Goal: Transaction & Acquisition: Purchase product/service

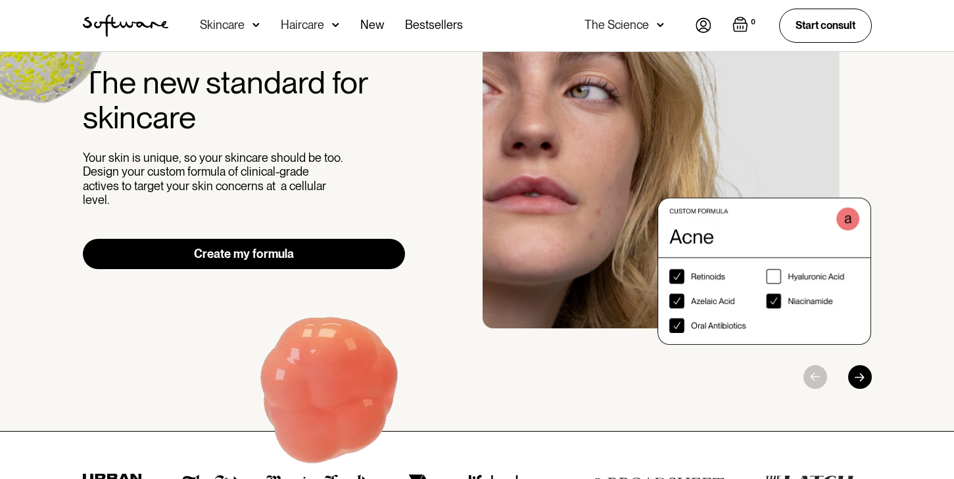
scroll to position [112, 0]
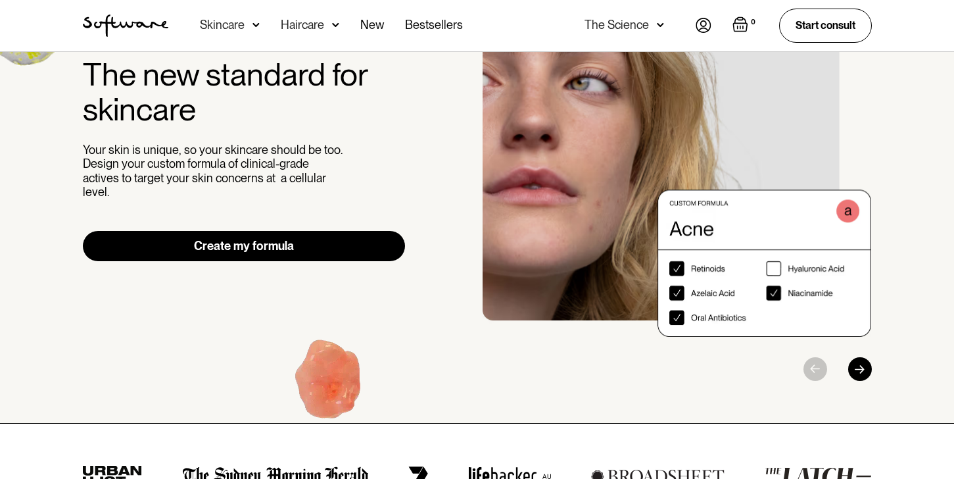
click at [260, 237] on link "Create my formula" at bounding box center [244, 246] width 323 height 30
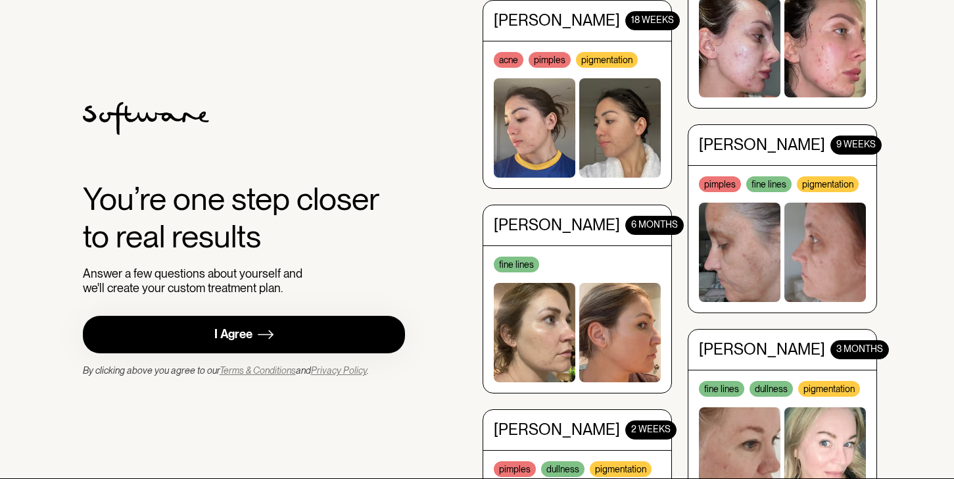
click at [225, 336] on div "I Agree" at bounding box center [233, 334] width 38 height 15
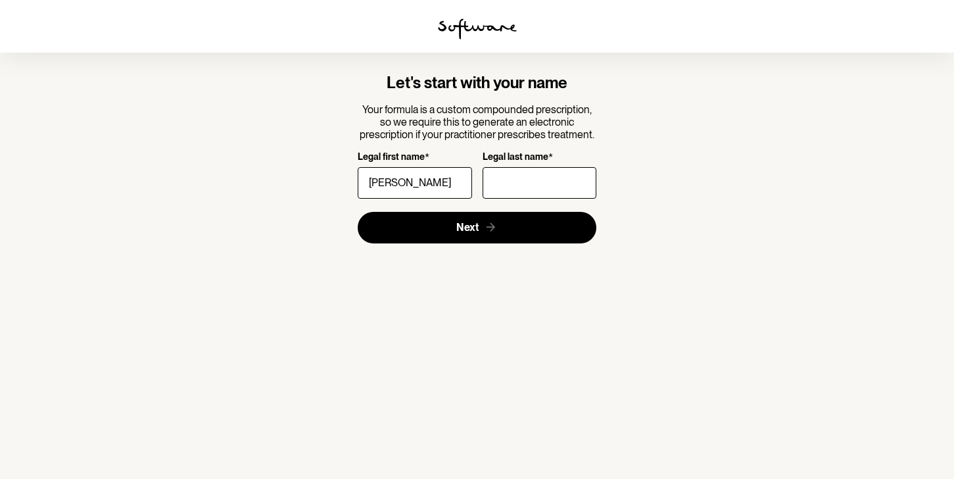
type input "Kate"
type input "Board"
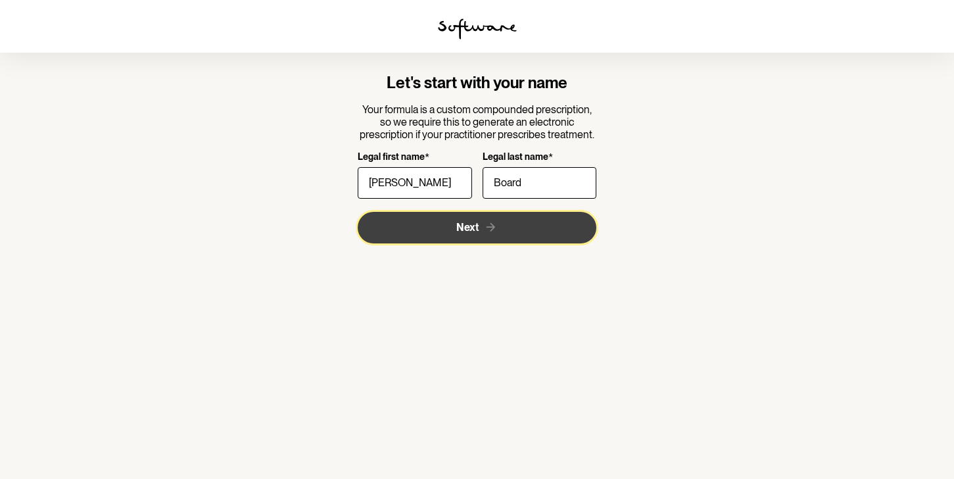
click button "Next" at bounding box center [477, 228] width 239 height 32
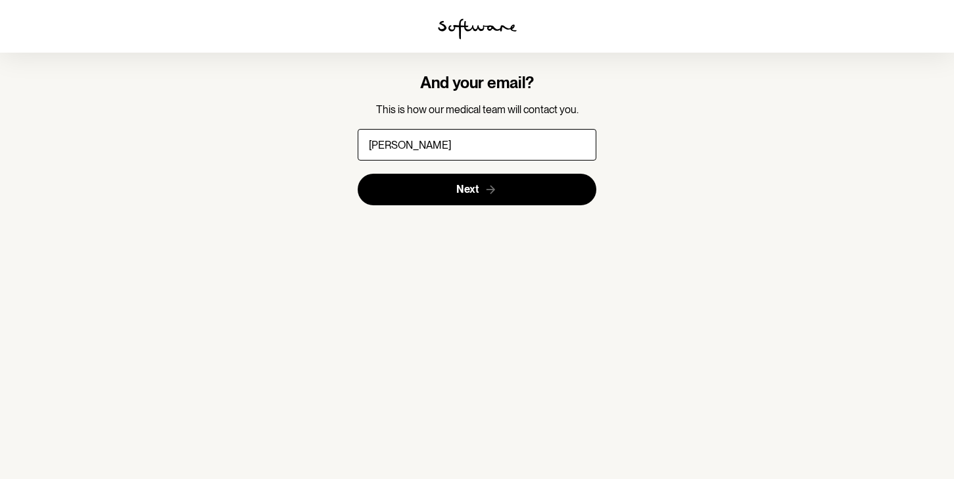
type input "kateboard00@gmail.com"
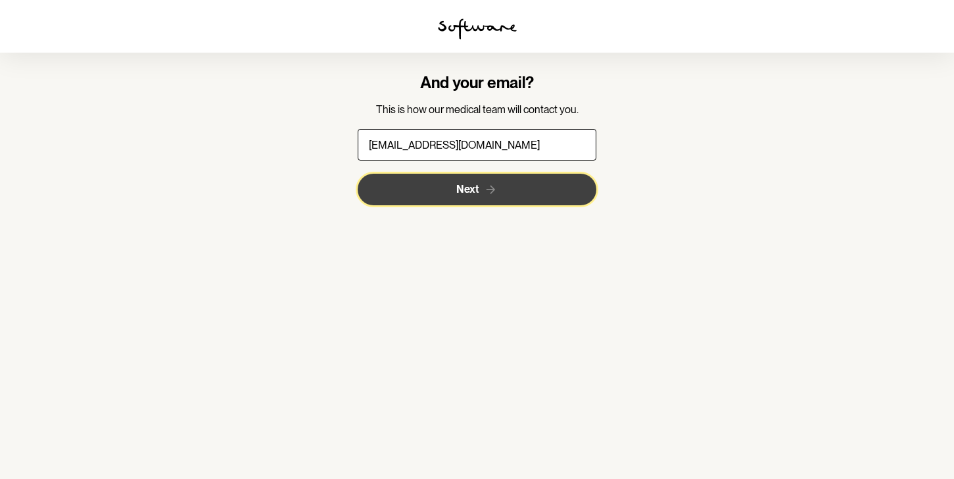
click at [467, 194] on span "Next" at bounding box center [467, 189] width 22 height 12
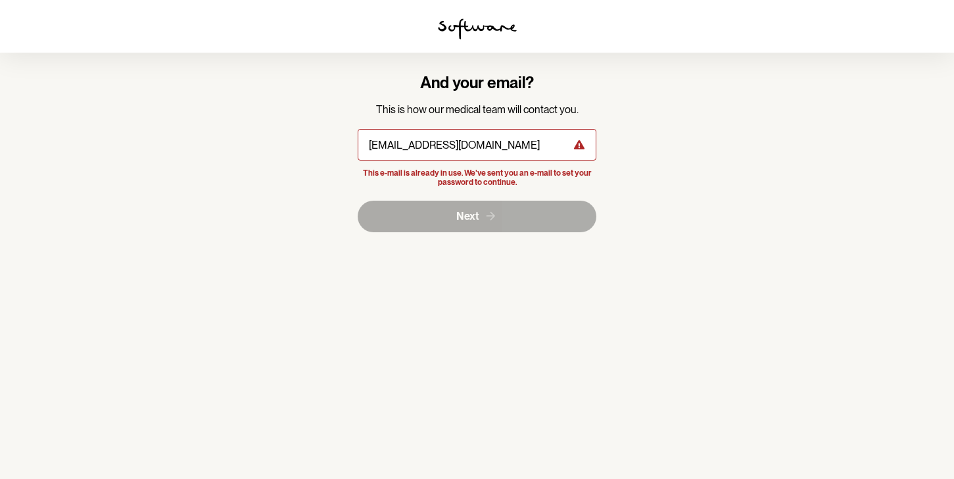
click at [490, 37] on img at bounding box center [477, 28] width 79 height 21
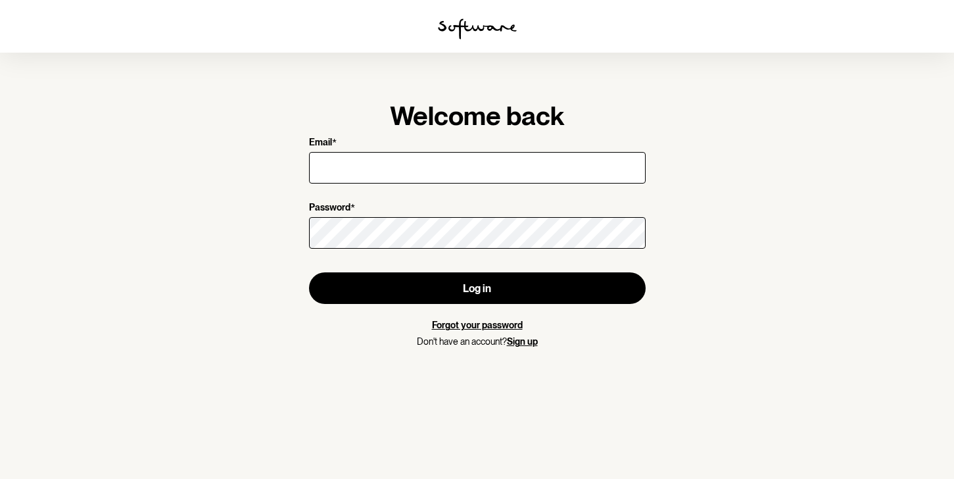
click at [379, 164] on input "Email *" at bounding box center [477, 168] width 337 height 32
type input "kateboard00@gmail.com"
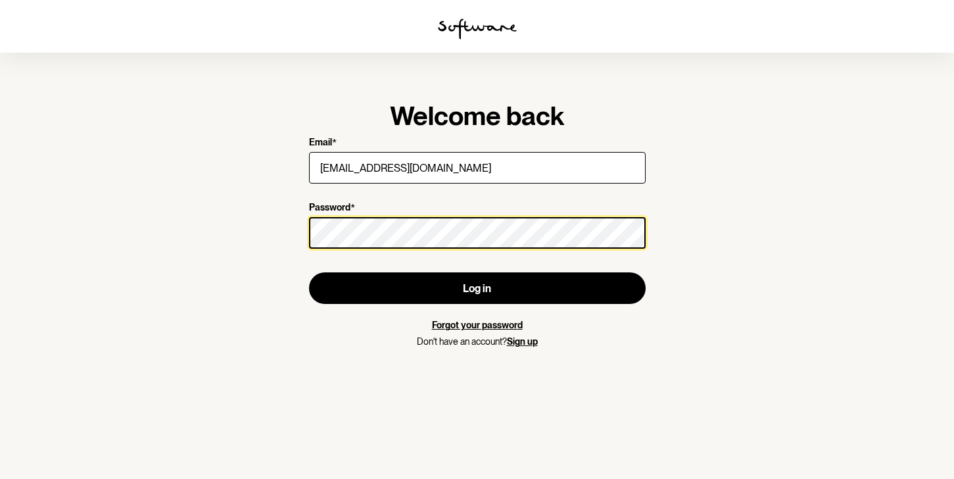
click at [309, 272] on button "Log in" at bounding box center [477, 288] width 337 height 32
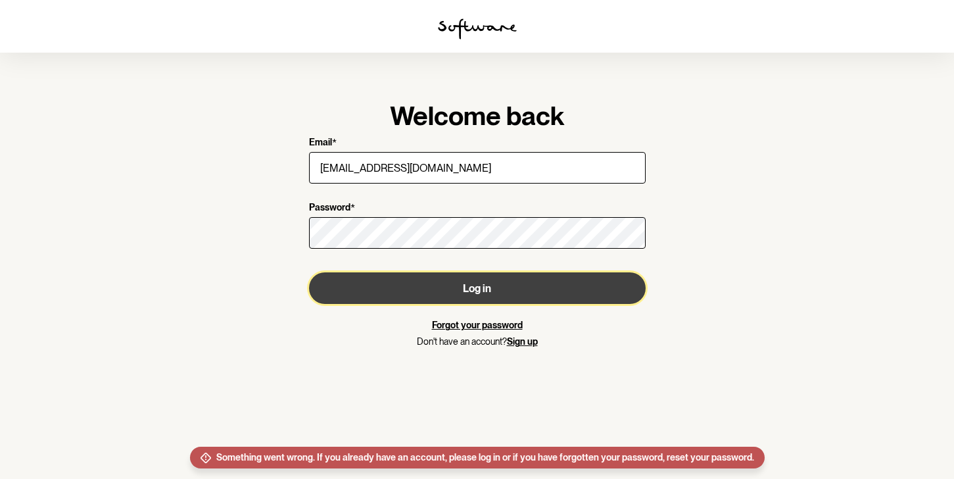
click at [439, 302] on button "Log in" at bounding box center [477, 288] width 337 height 32
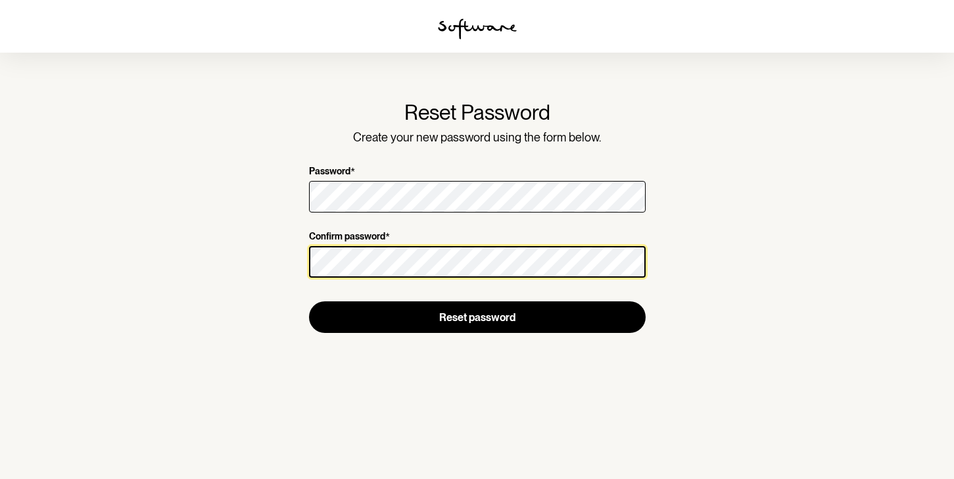
click at [309, 301] on button "Reset password" at bounding box center [477, 317] width 337 height 32
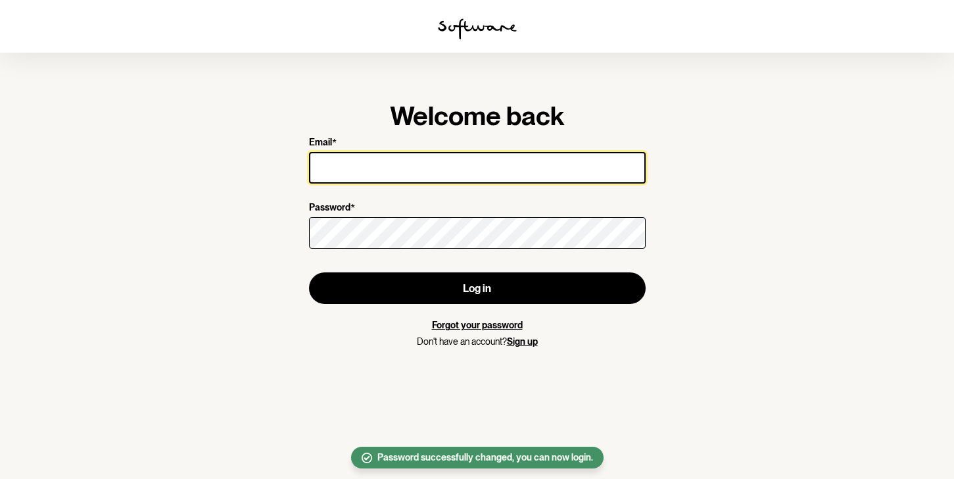
click at [496, 169] on input "Email *" at bounding box center [477, 168] width 337 height 32
type input "[EMAIL_ADDRESS][DOMAIN_NAME]"
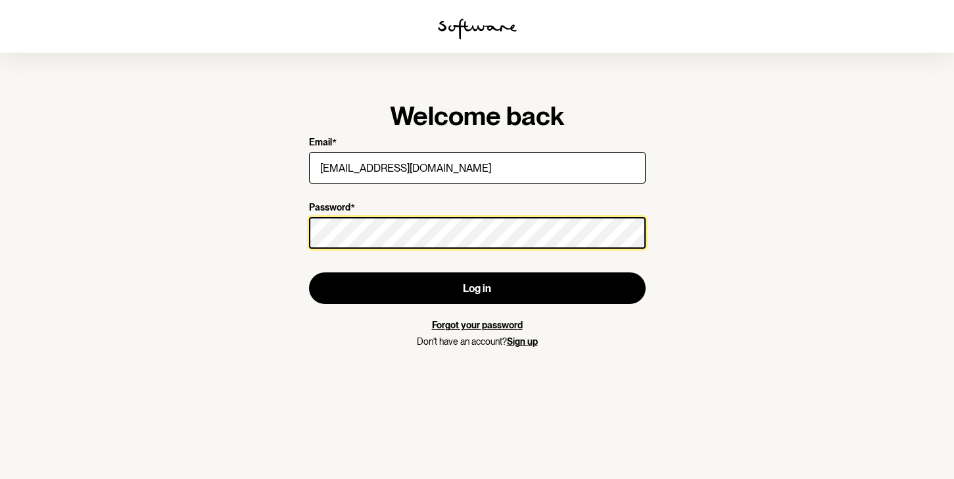
click at [309, 272] on button "Log in" at bounding box center [477, 288] width 337 height 32
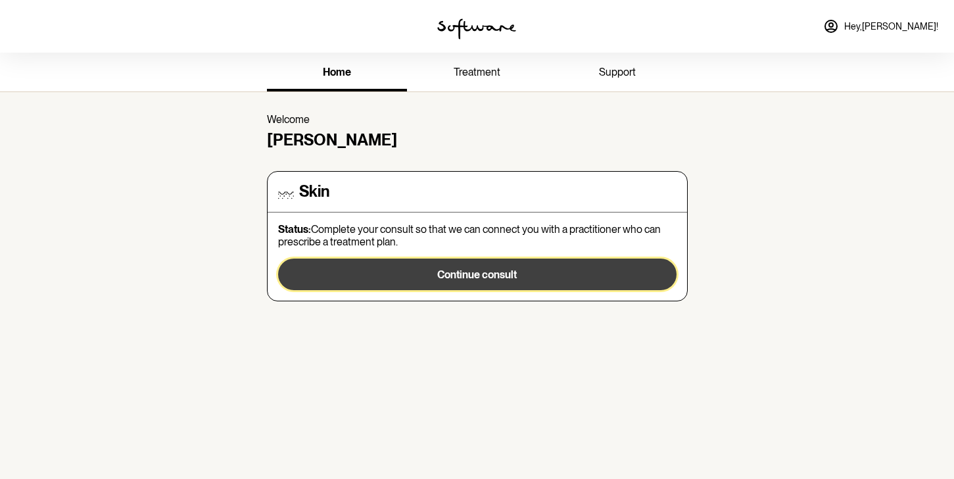
click at [446, 268] on span "Continue consult" at bounding box center [477, 274] width 80 height 12
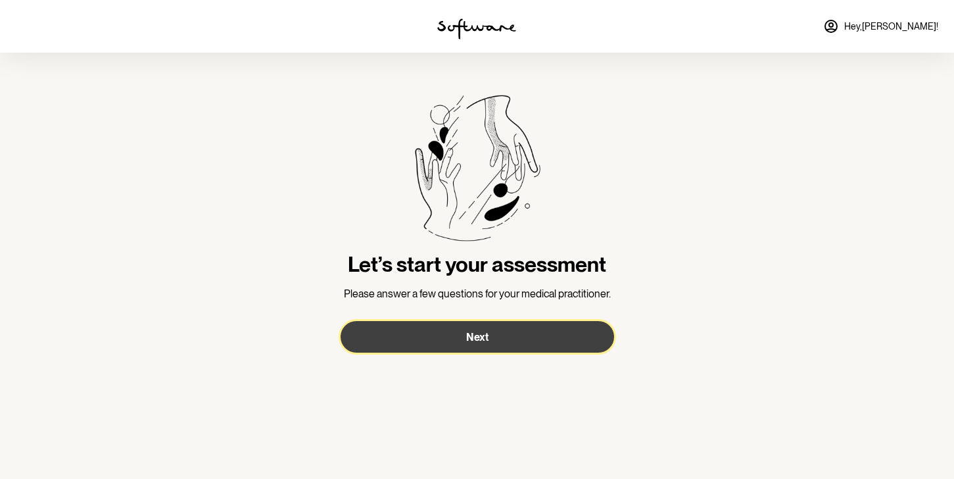
click at [436, 328] on button "Next" at bounding box center [476, 337] width 273 height 32
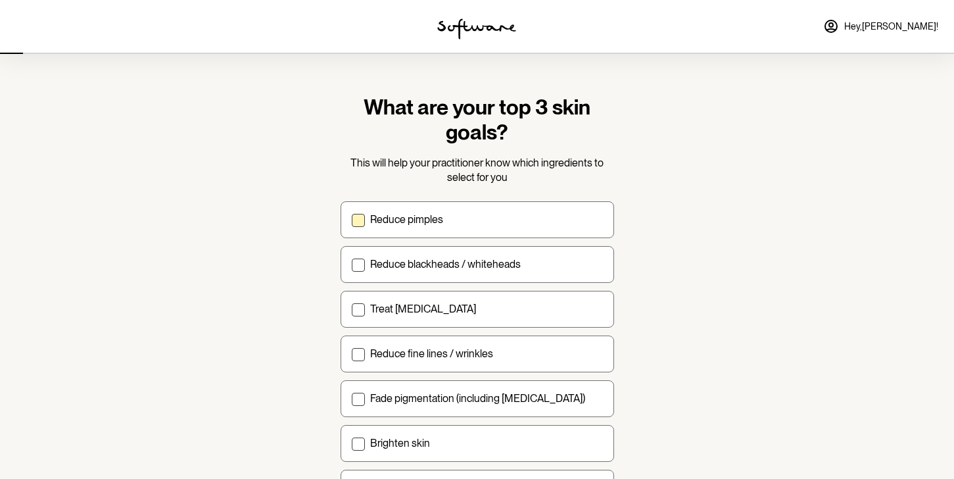
click at [393, 213] on p "Reduce pimples" at bounding box center [406, 219] width 73 height 12
click at [352, 219] on input "Reduce pimples" at bounding box center [351, 219] width 1 height 1
checkbox input "true"
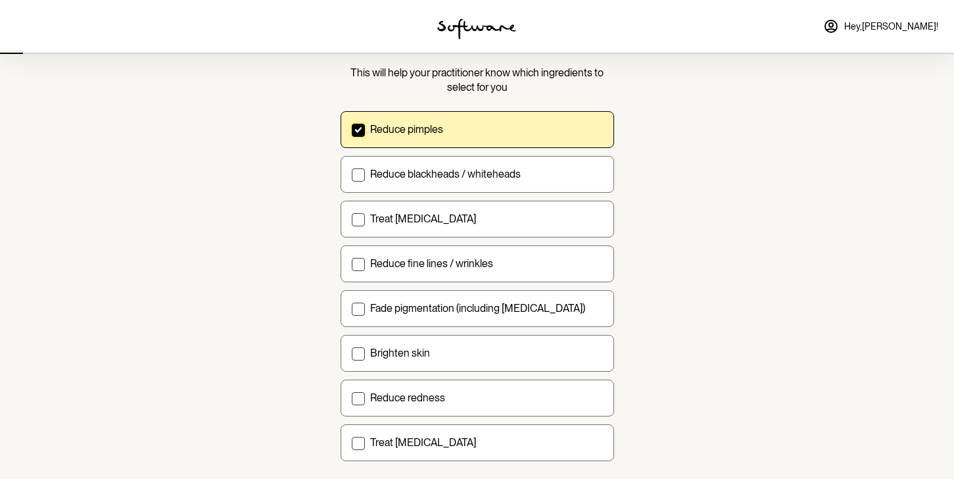
scroll to position [102, 0]
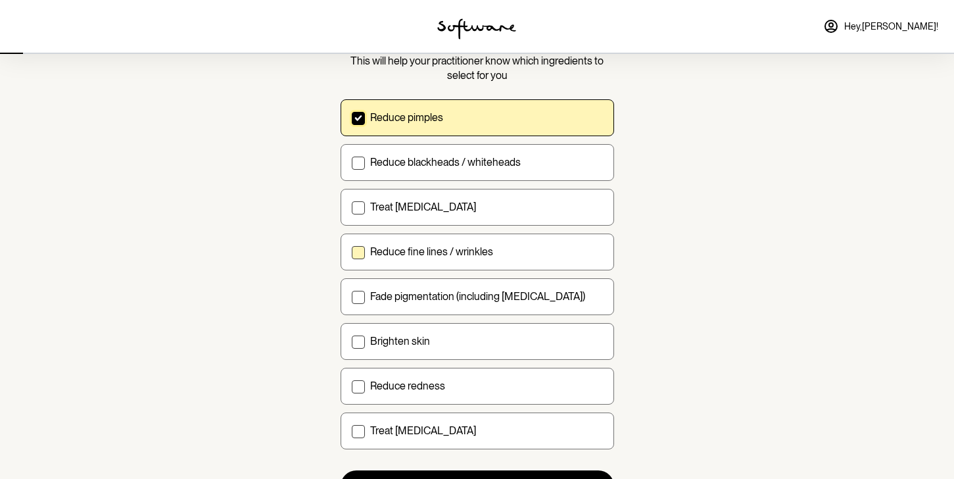
click at [394, 255] on p "Reduce fine lines / wrinkles" at bounding box center [431, 251] width 123 height 12
click at [352, 252] on input "Reduce fine lines / wrinkles" at bounding box center [351, 251] width 1 height 1
checkbox input "true"
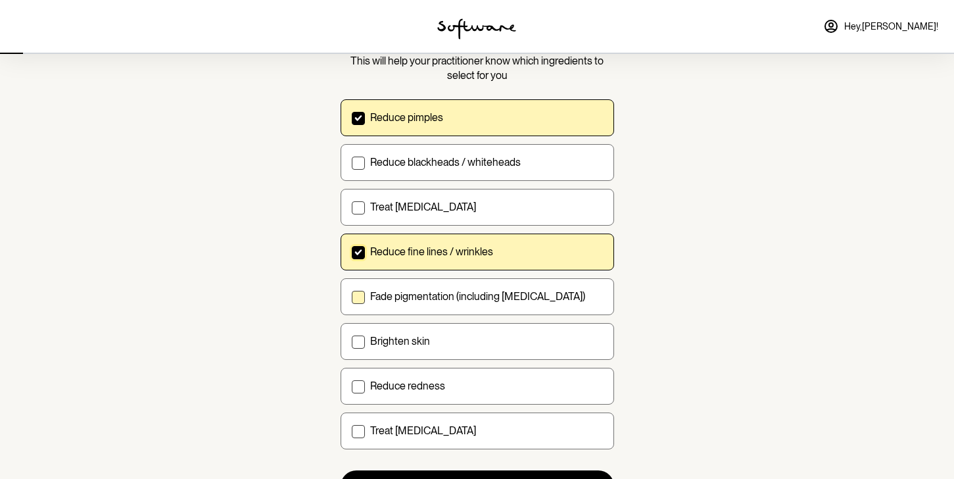
click at [398, 296] on p "Fade pigmentation (including [MEDICAL_DATA])" at bounding box center [477, 296] width 215 height 12
click at [352, 296] on input "Fade pigmentation (including [MEDICAL_DATA])" at bounding box center [351, 296] width 1 height 1
checkbox input "true"
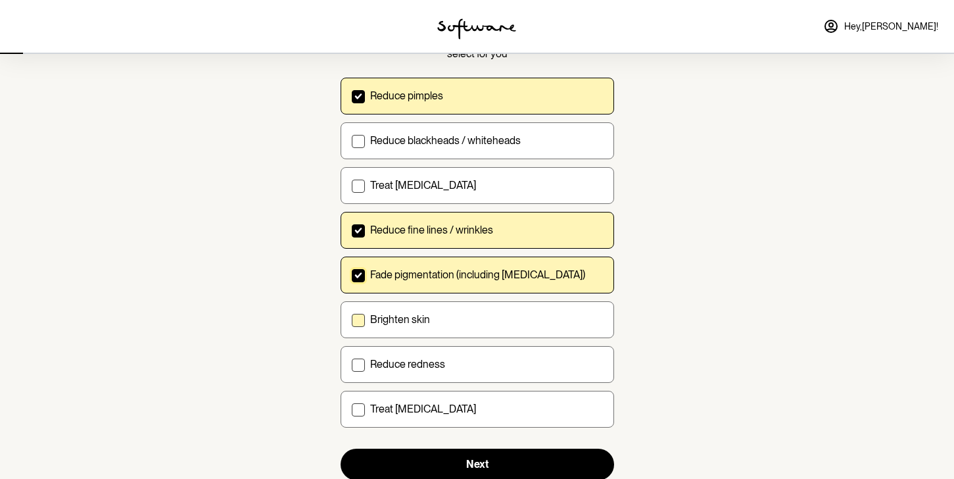
scroll to position [128, 0]
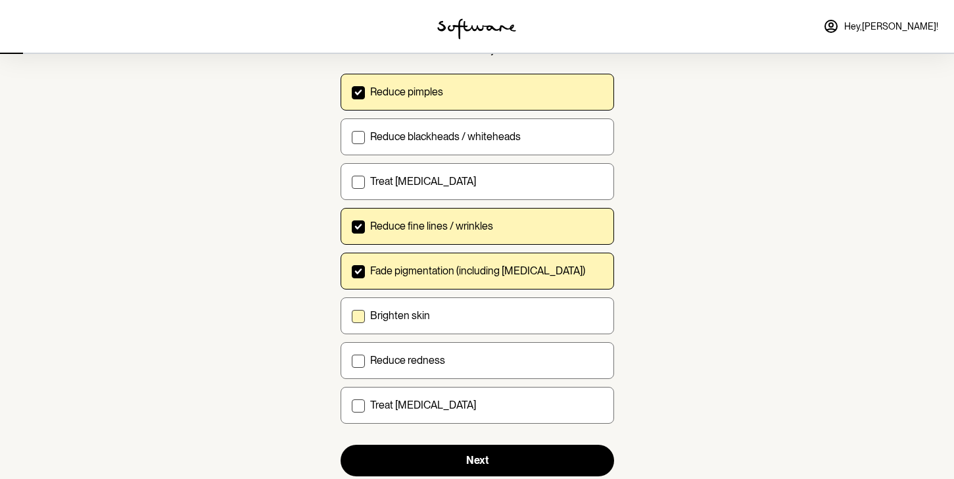
click at [396, 323] on label "Brighten skin" at bounding box center [476, 315] width 273 height 37
click at [352, 316] on input "Brighten skin" at bounding box center [351, 315] width 1 height 1
checkbox input "true"
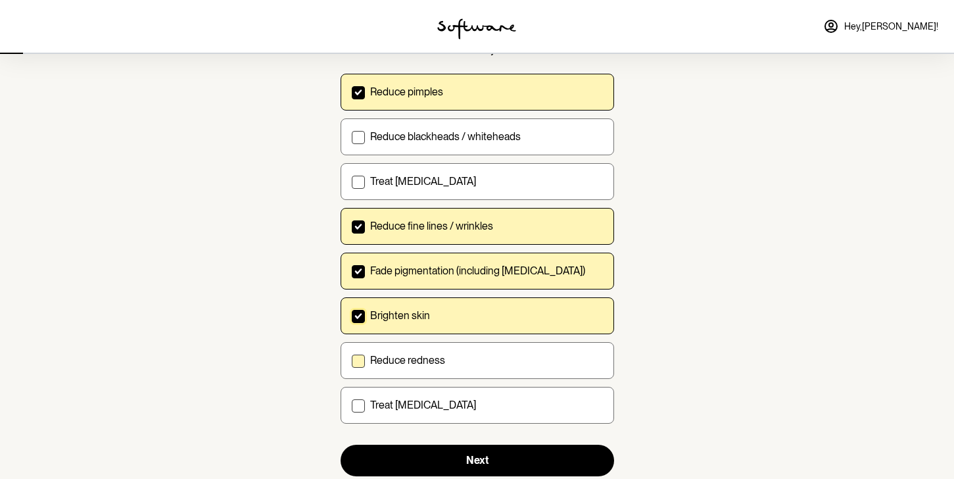
click at [393, 354] on p "Reduce redness" at bounding box center [407, 360] width 75 height 12
click at [352, 360] on input "Reduce redness" at bounding box center [351, 360] width 1 height 1
checkbox input "true"
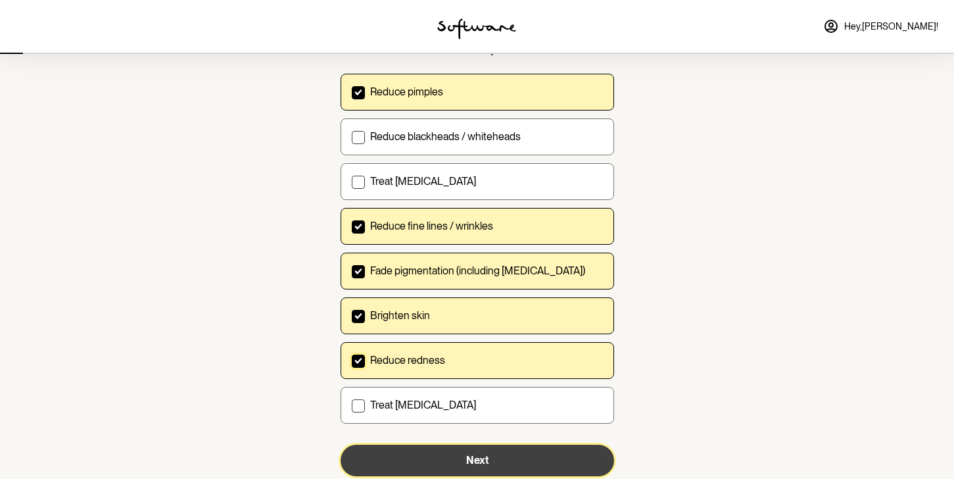
click at [427, 448] on button "Next" at bounding box center [476, 460] width 273 height 32
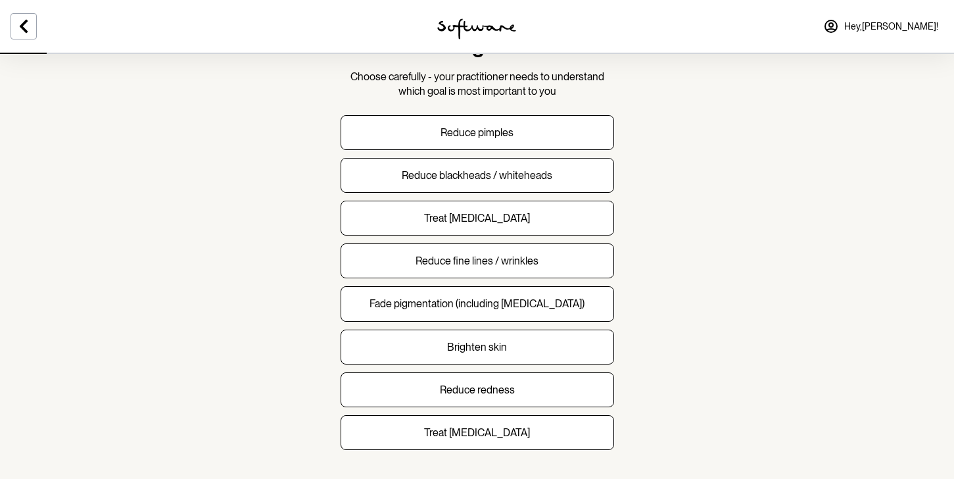
scroll to position [89, 0]
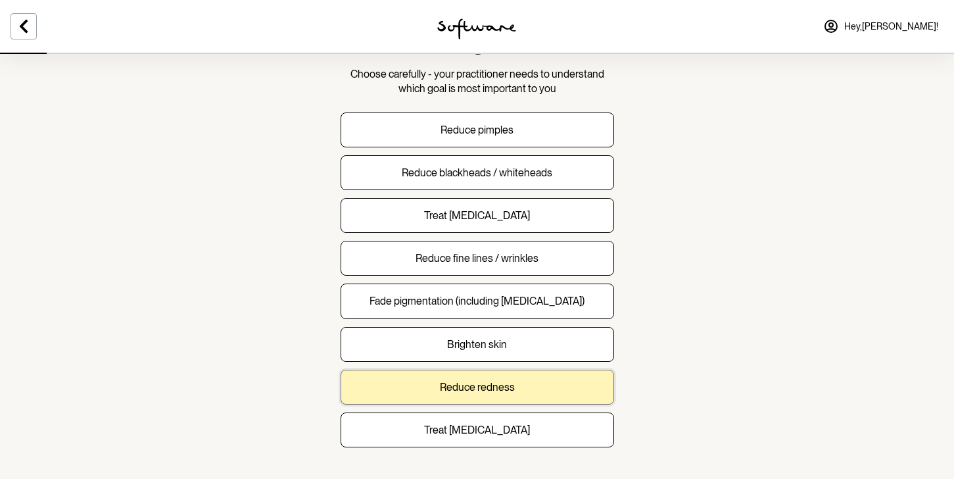
click at [431, 384] on button "Reduce redness" at bounding box center [476, 386] width 273 height 35
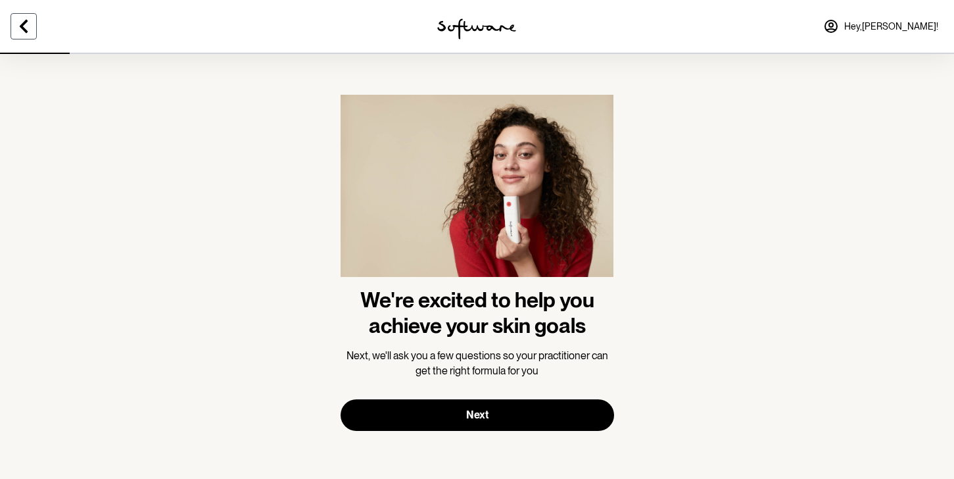
click at [30, 21] on icon at bounding box center [24, 26] width 16 height 16
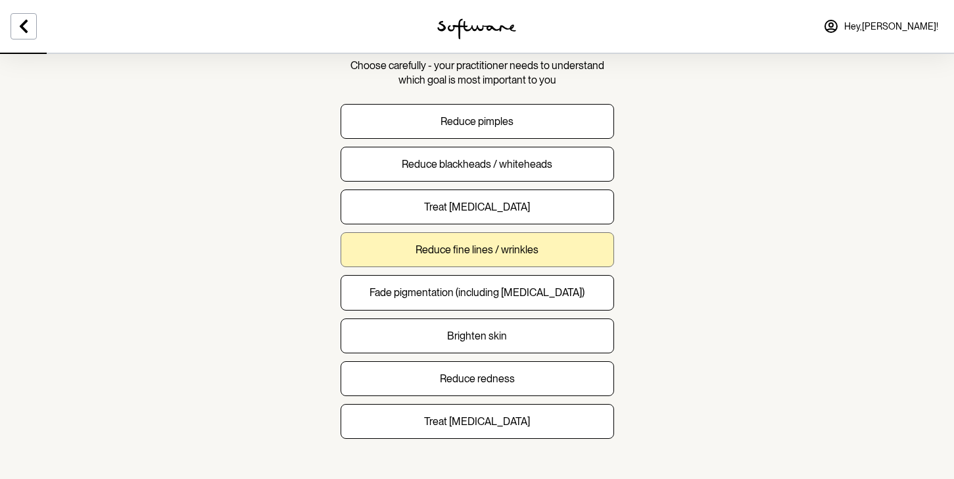
scroll to position [103, 0]
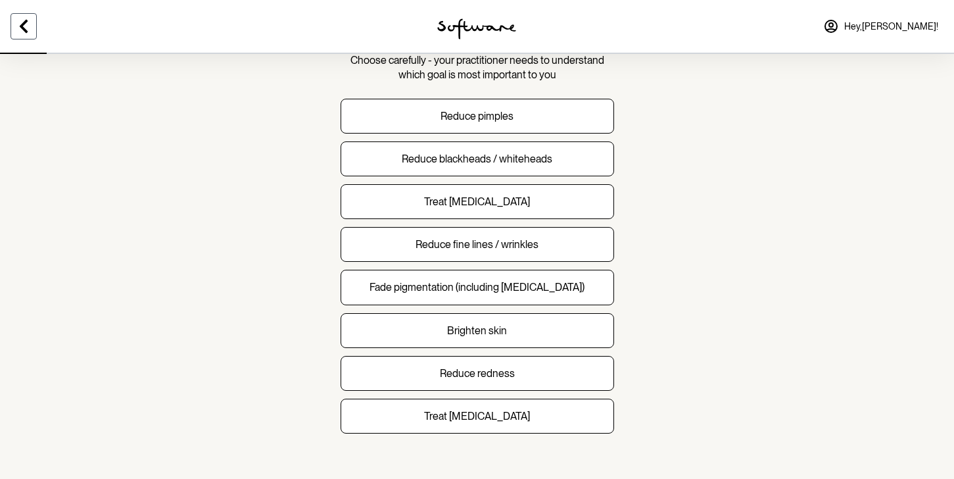
click at [22, 27] on icon at bounding box center [24, 26] width 8 height 13
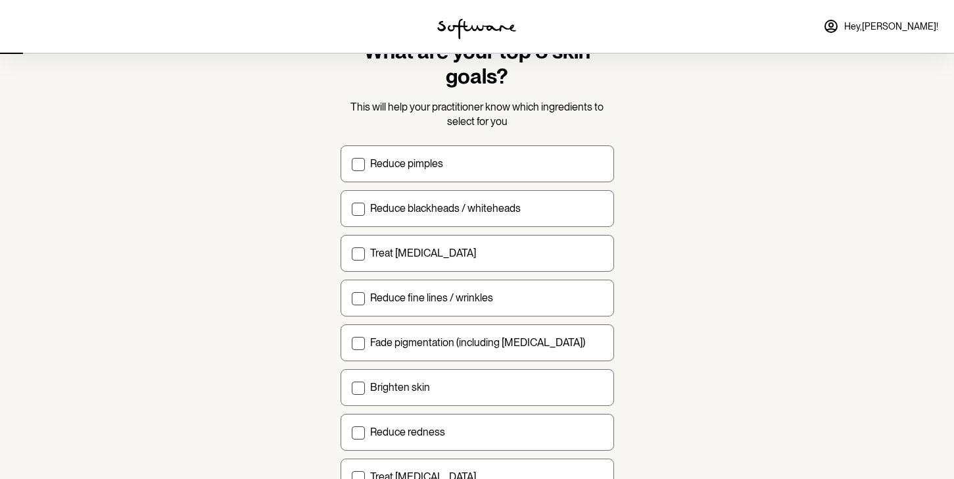
scroll to position [60, 0]
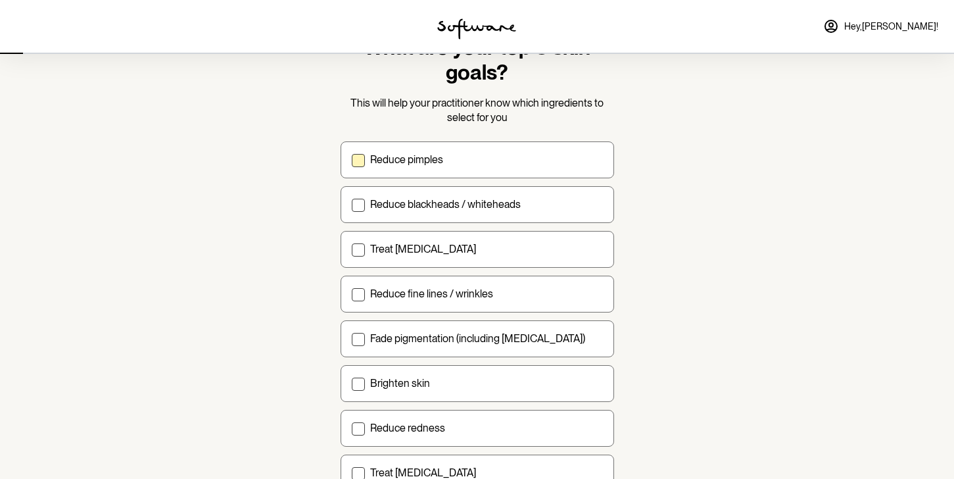
click at [393, 164] on p "Reduce pimples" at bounding box center [406, 159] width 73 height 12
click at [352, 160] on input "Reduce pimples" at bounding box center [351, 159] width 1 height 1
checkbox input "true"
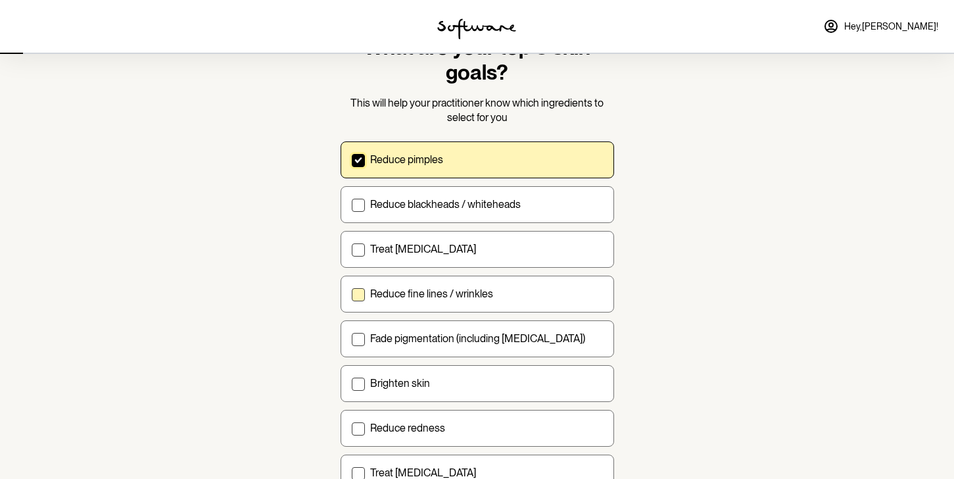
click at [398, 293] on p "Reduce fine lines / wrinkles" at bounding box center [431, 293] width 123 height 12
click at [352, 293] on input "Reduce fine lines / wrinkles" at bounding box center [351, 293] width 1 height 1
checkbox input "true"
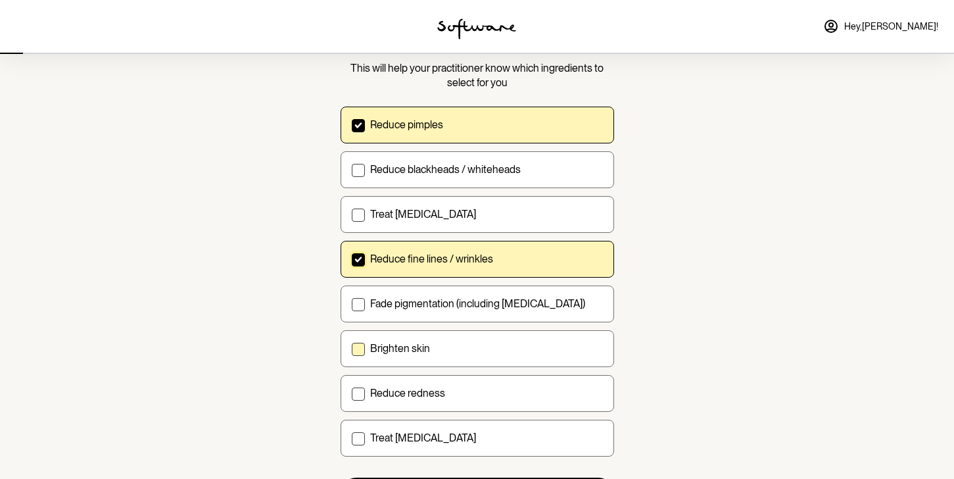
scroll to position [99, 0]
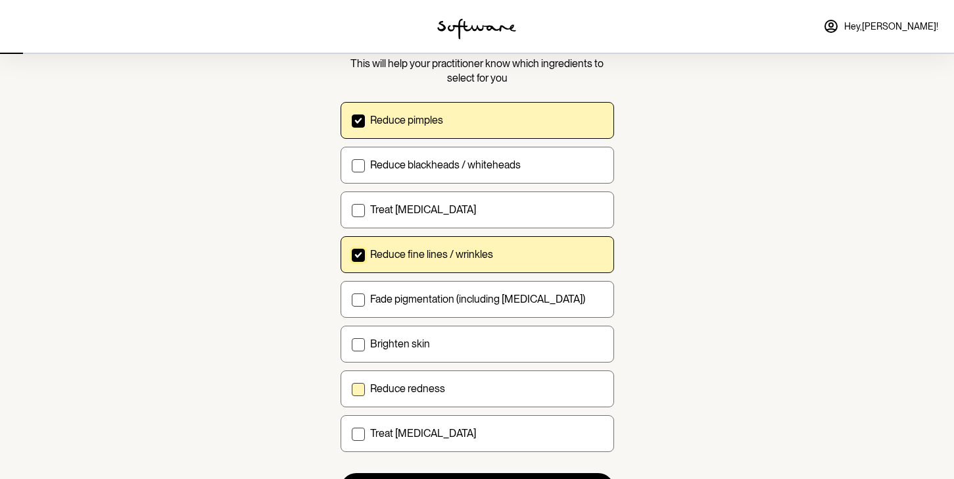
click at [411, 385] on p "Reduce redness" at bounding box center [407, 388] width 75 height 12
click at [352, 388] on input "Reduce redness" at bounding box center [351, 388] width 1 height 1
checkbox input "true"
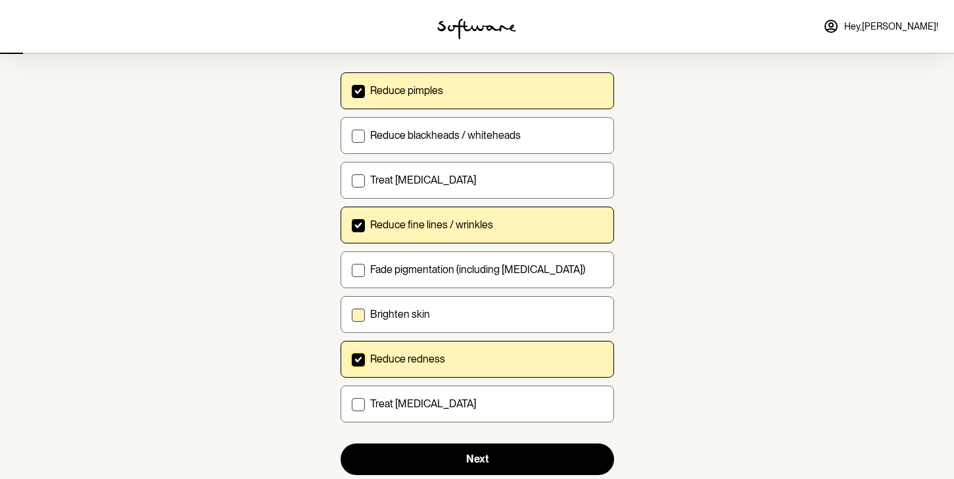
scroll to position [131, 0]
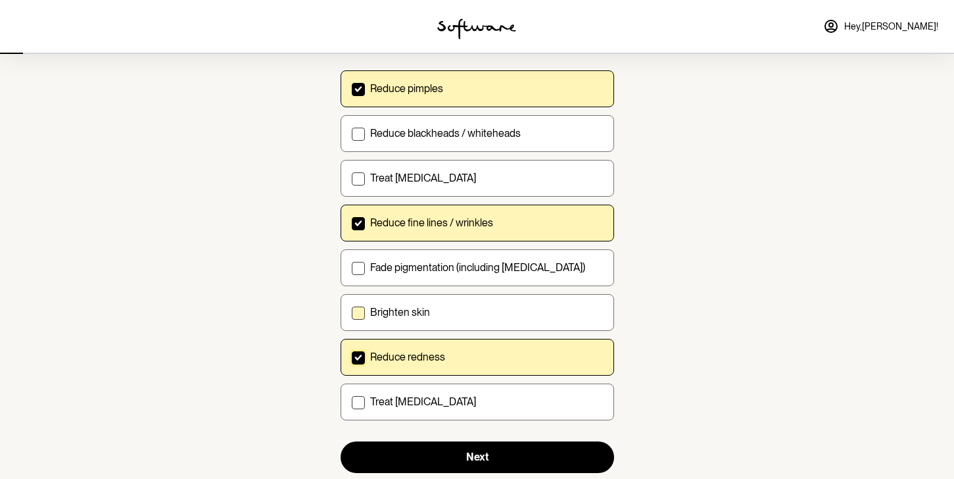
click at [454, 323] on label "Brighten skin" at bounding box center [476, 312] width 273 height 37
click at [352, 312] on input "Brighten skin" at bounding box center [351, 312] width 1 height 1
checkbox input "true"
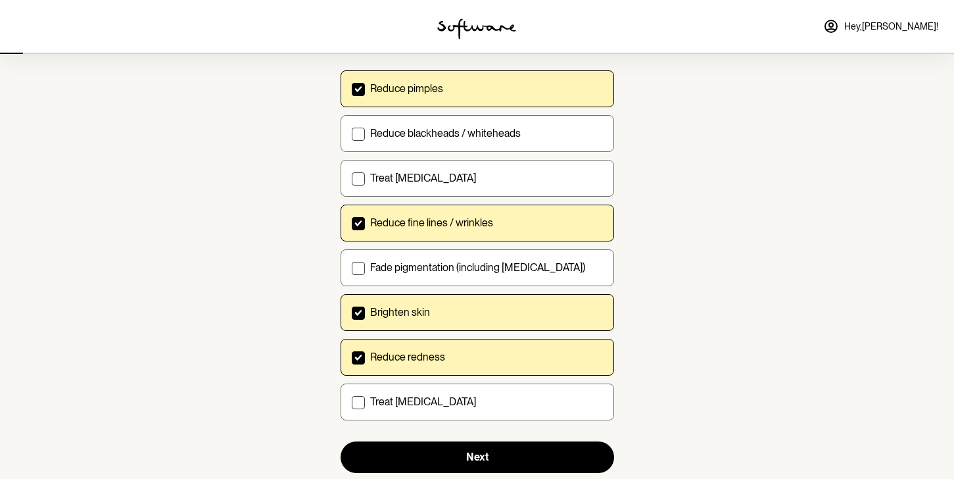
click at [455, 230] on label "Reduce fine lines / wrinkles" at bounding box center [476, 222] width 273 height 37
click at [352, 223] on input "Reduce fine lines / wrinkles" at bounding box center [351, 222] width 1 height 1
checkbox input "false"
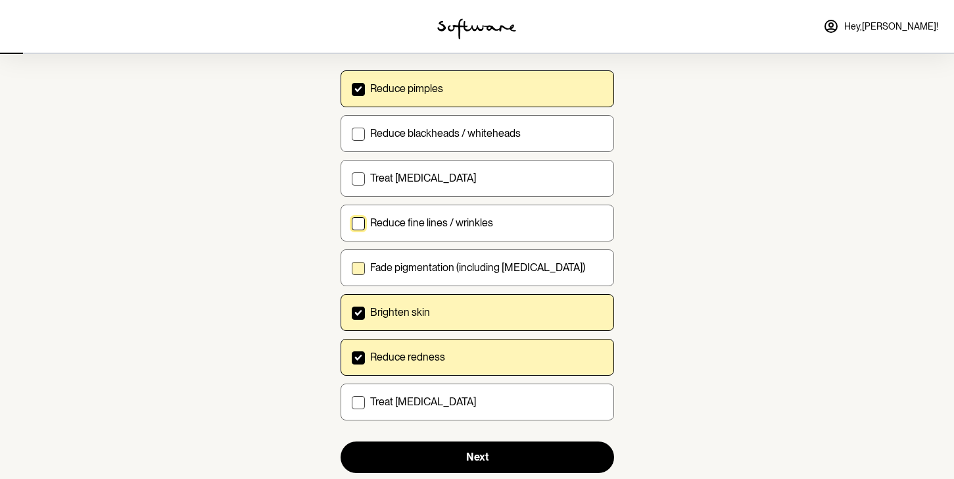
click at [442, 276] on label "Fade pigmentation (including [MEDICAL_DATA])" at bounding box center [476, 267] width 273 height 37
click at [352, 268] on input "Fade pigmentation (including [MEDICAL_DATA])" at bounding box center [351, 267] width 1 height 1
checkbox input "true"
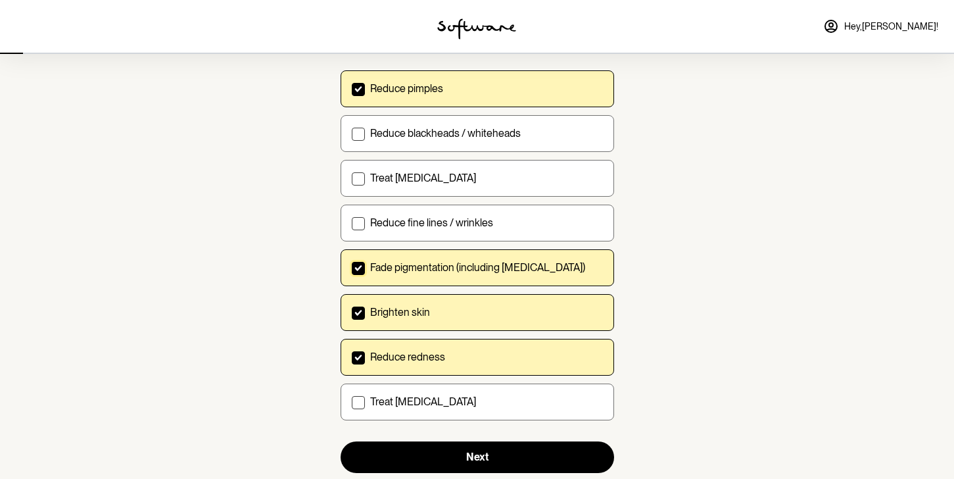
click at [440, 314] on div "Brighten skin" at bounding box center [486, 312] width 233 height 12
click at [352, 312] on input "Brighten skin" at bounding box center [351, 312] width 1 height 1
checkbox input "false"
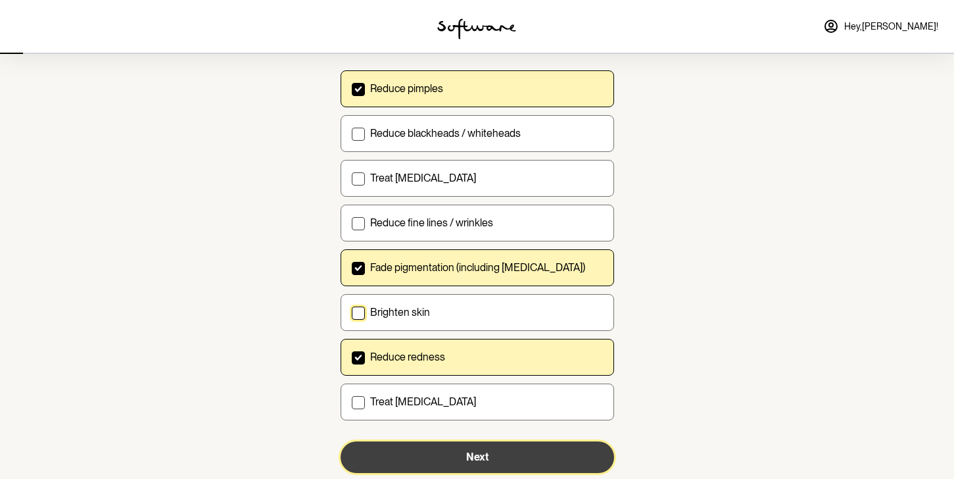
click at [455, 453] on button "Next" at bounding box center [476, 457] width 273 height 32
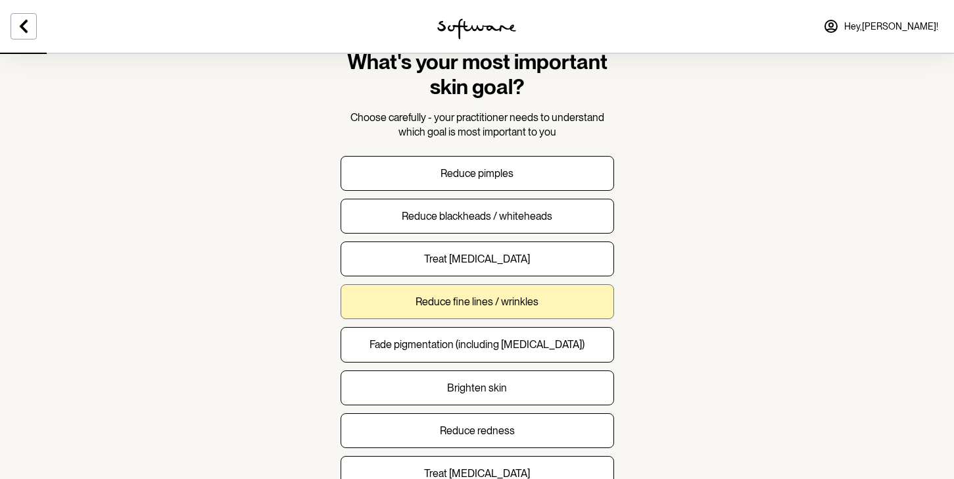
scroll to position [47, 0]
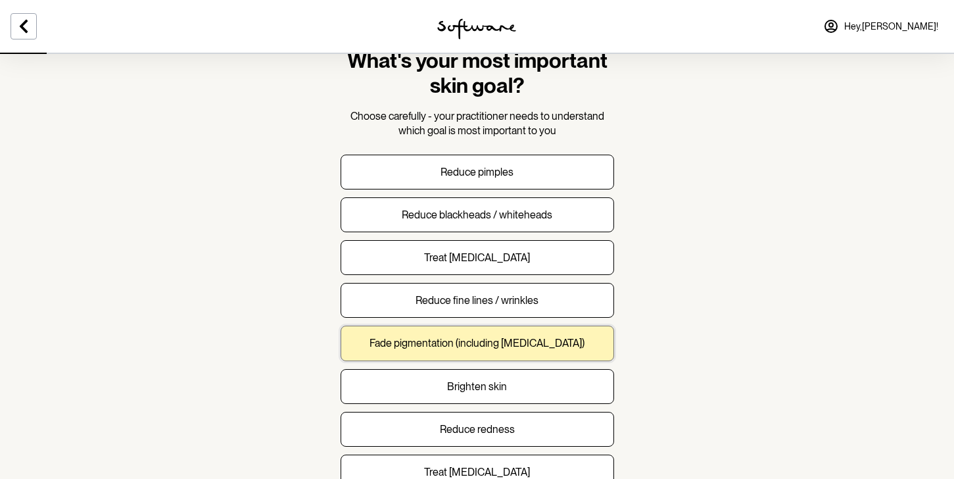
click at [465, 345] on p "Fade pigmentation (including [MEDICAL_DATA])" at bounding box center [476, 343] width 215 height 12
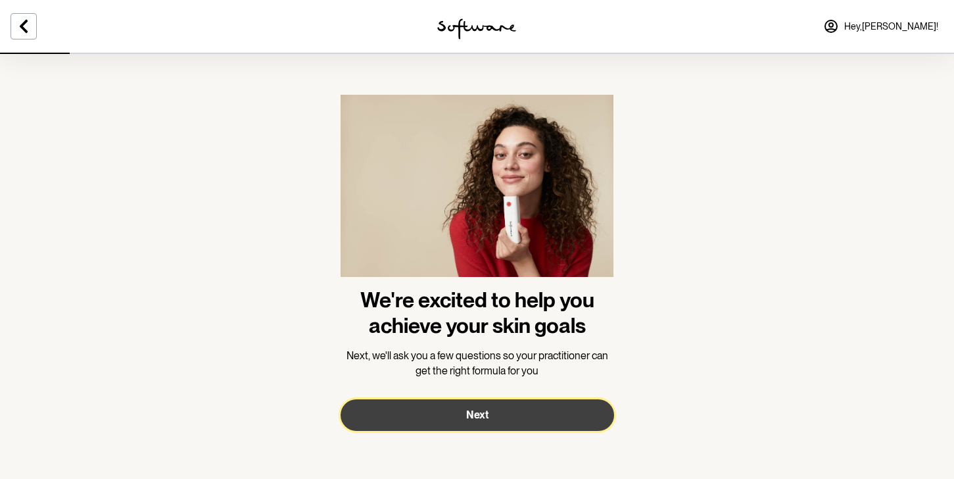
click at [454, 408] on button "Next" at bounding box center [476, 415] width 273 height 32
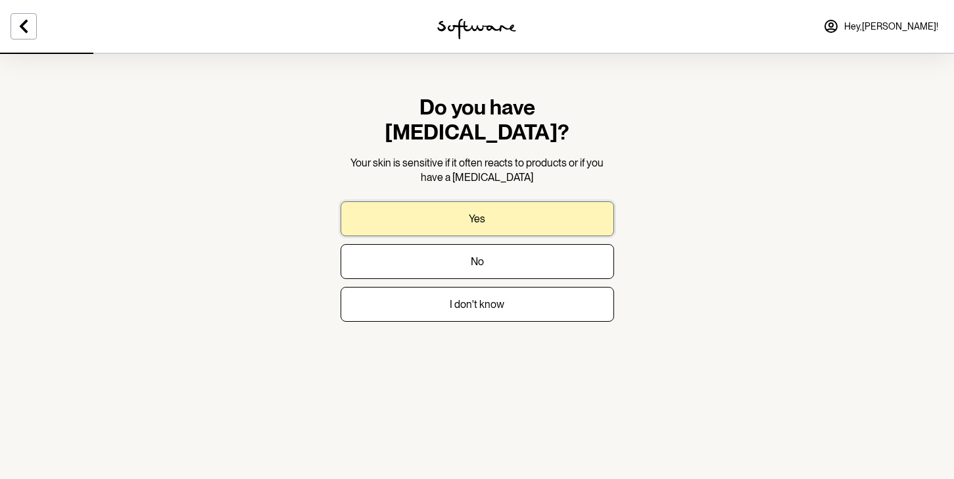
click at [482, 212] on p "Yes" at bounding box center [477, 218] width 16 height 12
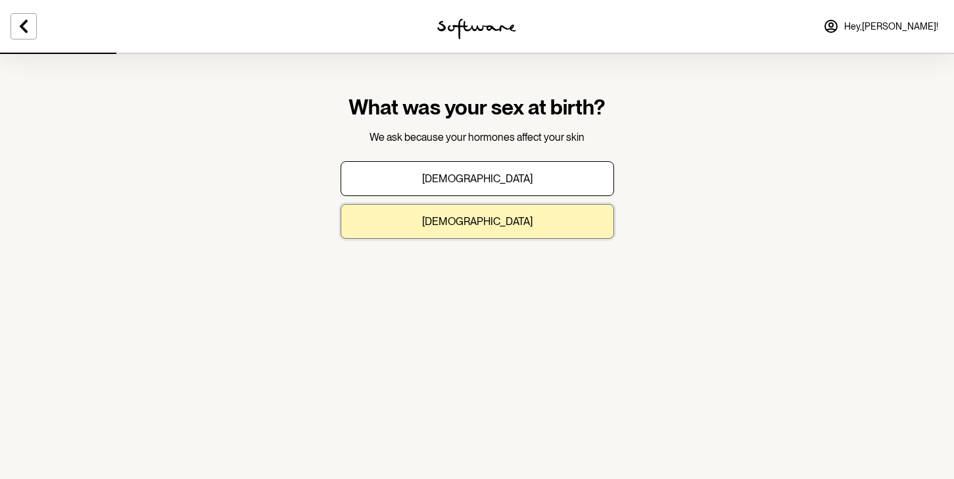
click at [480, 217] on p "[DEMOGRAPHIC_DATA]" at bounding box center [477, 221] width 110 height 12
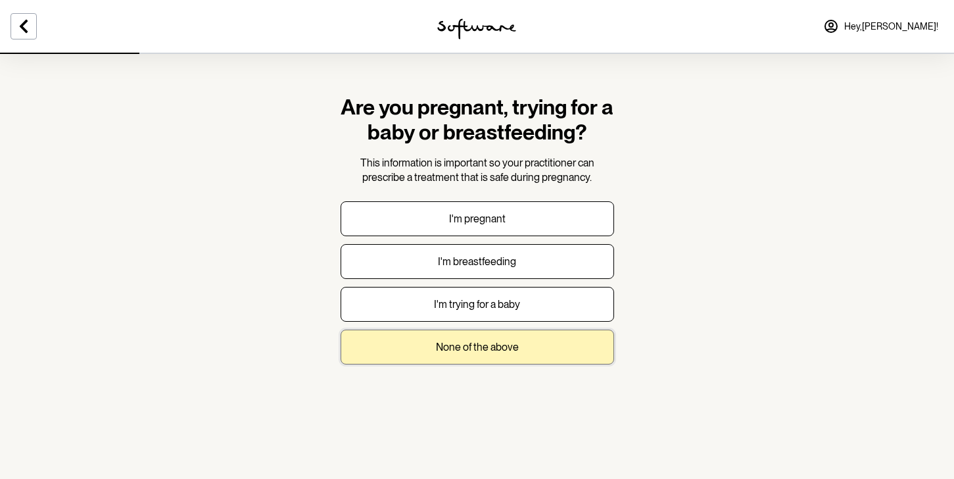
click at [469, 342] on p "None of the above" at bounding box center [477, 346] width 83 height 12
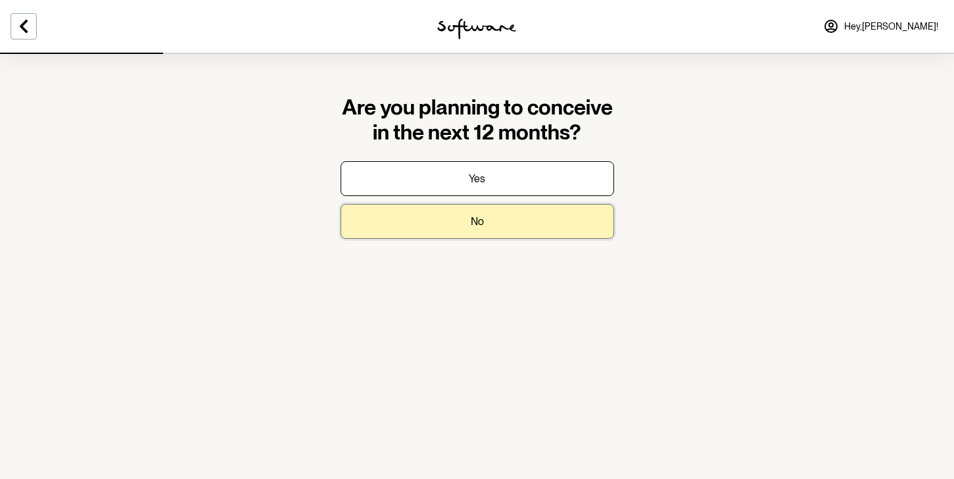
click at [482, 229] on button "No" at bounding box center [476, 221] width 273 height 35
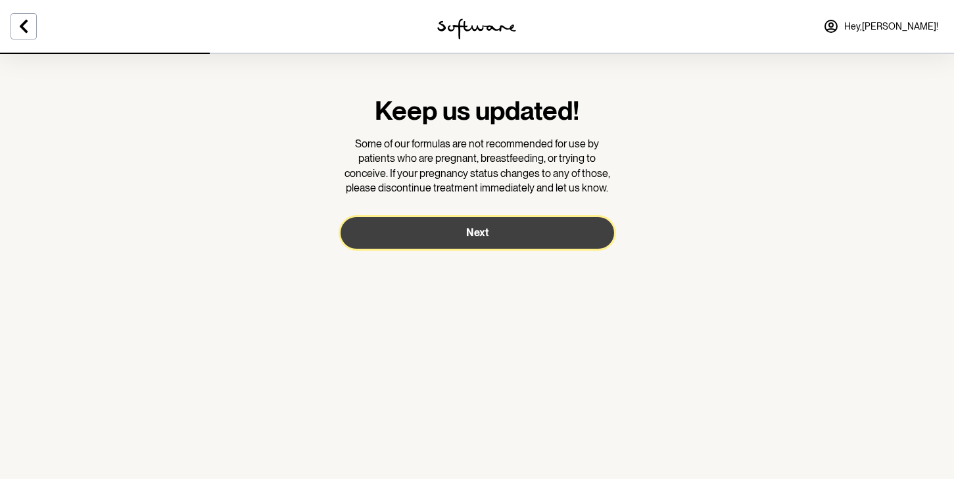
click at [448, 235] on button "Next" at bounding box center [476, 233] width 273 height 32
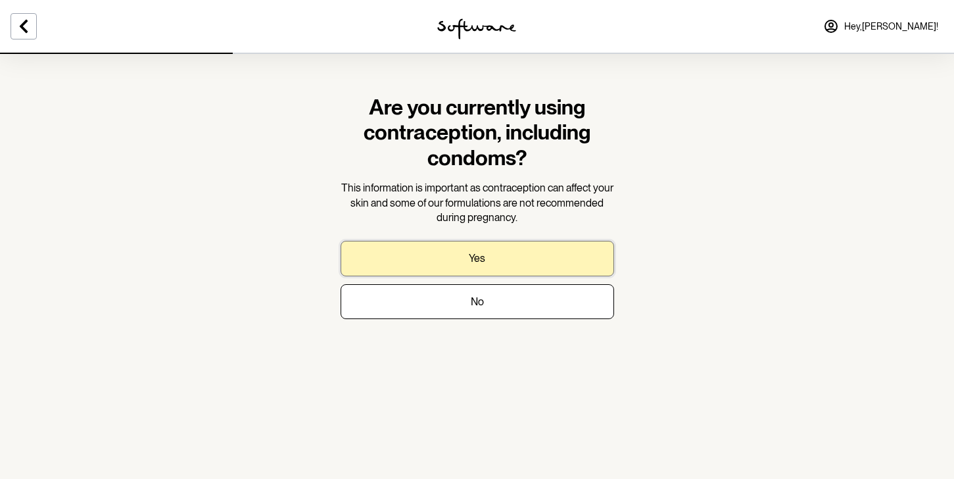
click at [454, 256] on button "Yes" at bounding box center [476, 258] width 273 height 35
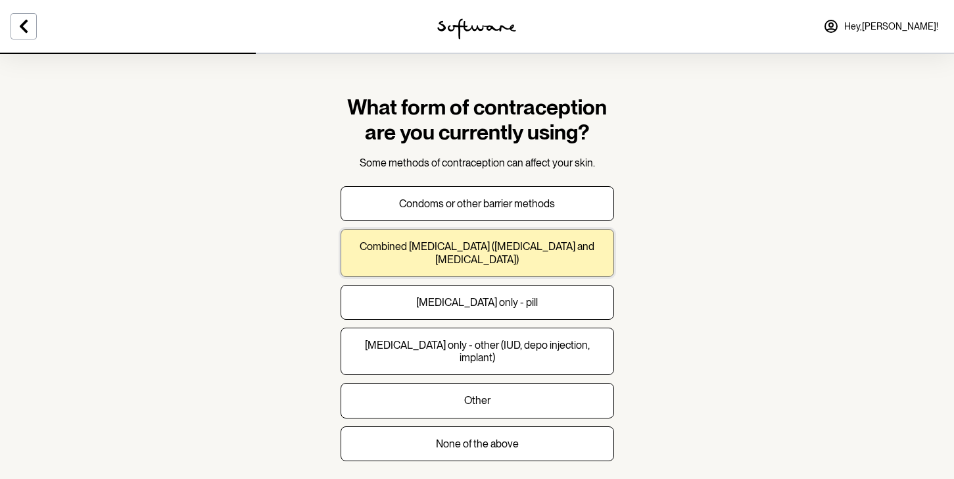
click at [456, 253] on p "Combined [MEDICAL_DATA] ([MEDICAL_DATA] and [MEDICAL_DATA])" at bounding box center [477, 252] width 251 height 25
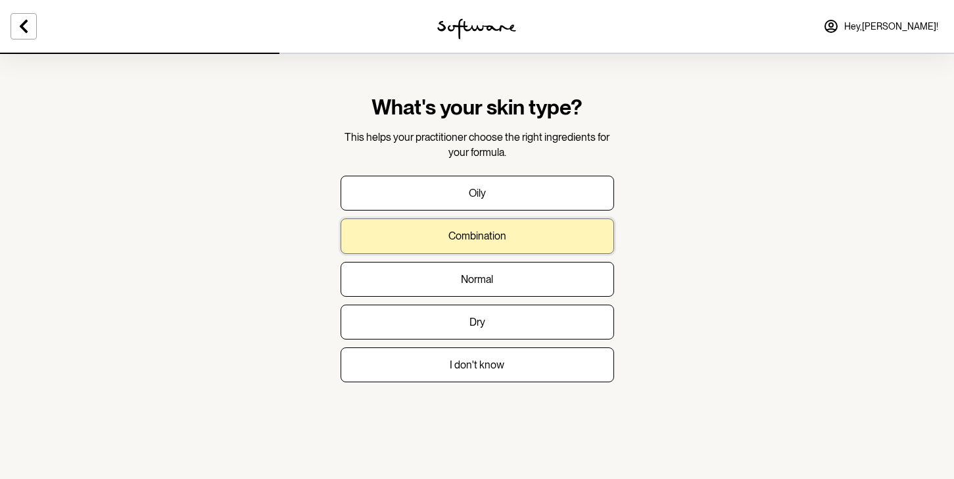
click at [463, 237] on p "Combination" at bounding box center [477, 235] width 58 height 12
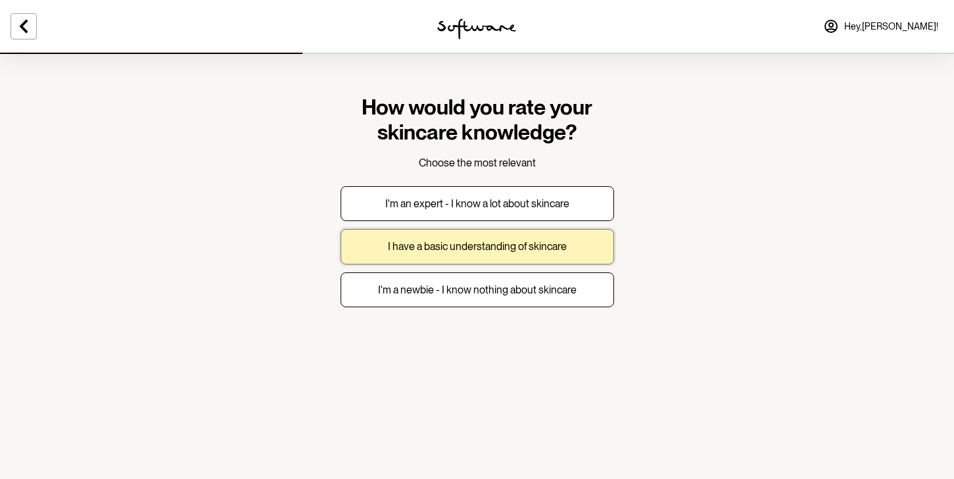
click at [456, 243] on p "I have a basic understanding of skincare" at bounding box center [477, 246] width 179 height 12
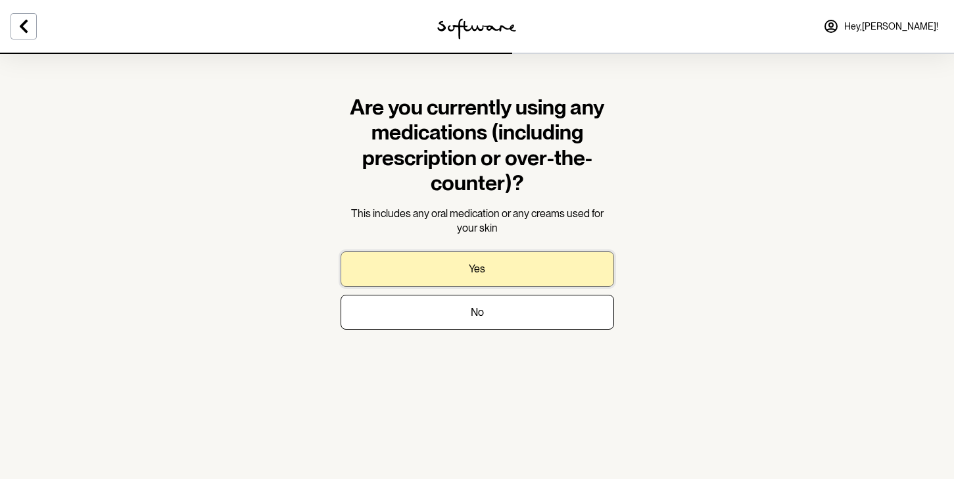
click at [458, 268] on button "Yes" at bounding box center [476, 268] width 273 height 35
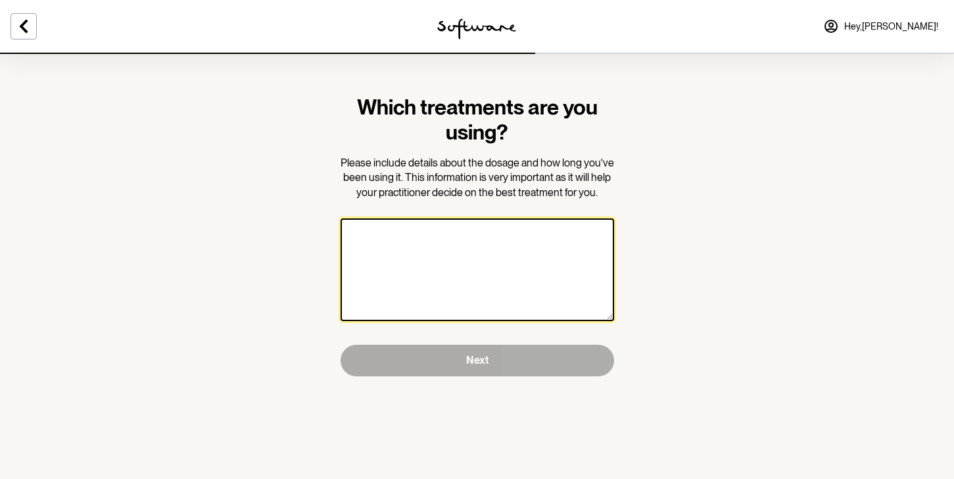
click at [458, 268] on textarea at bounding box center [476, 269] width 273 height 103
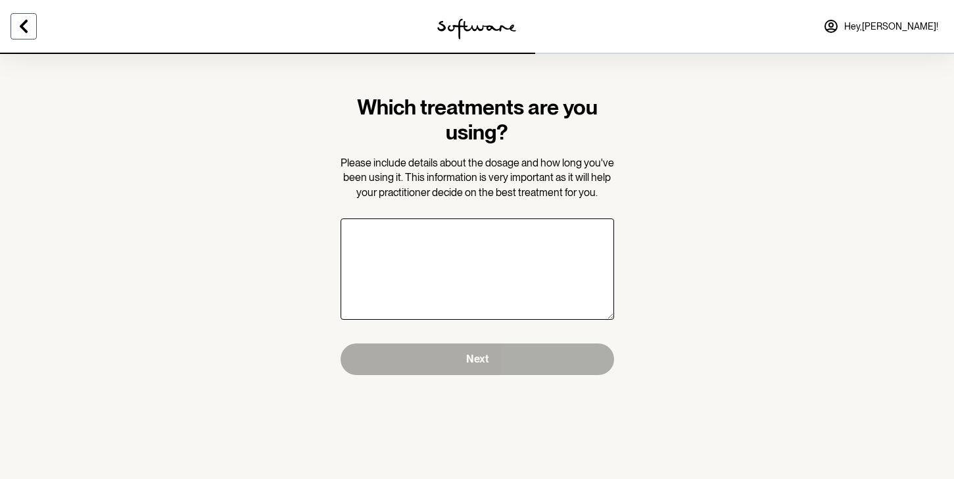
click at [25, 26] on icon at bounding box center [24, 26] width 16 height 16
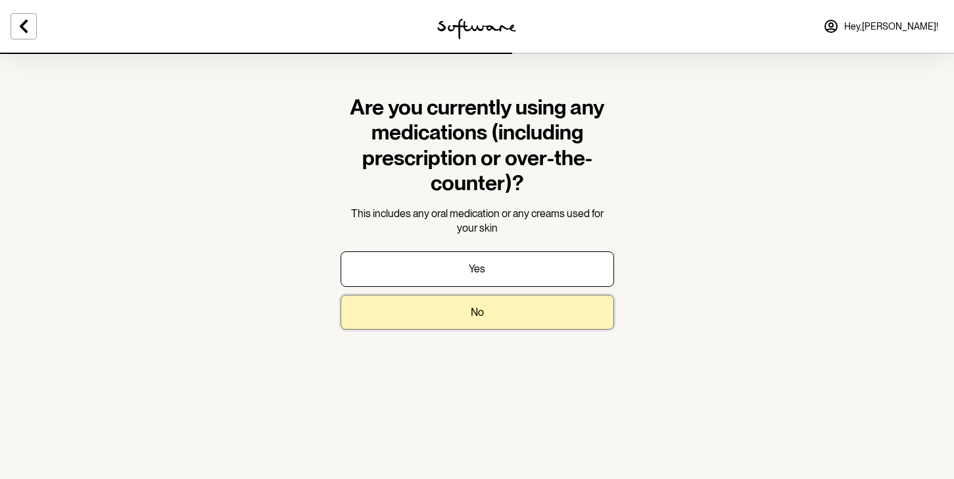
click at [464, 316] on button "No" at bounding box center [476, 311] width 273 height 35
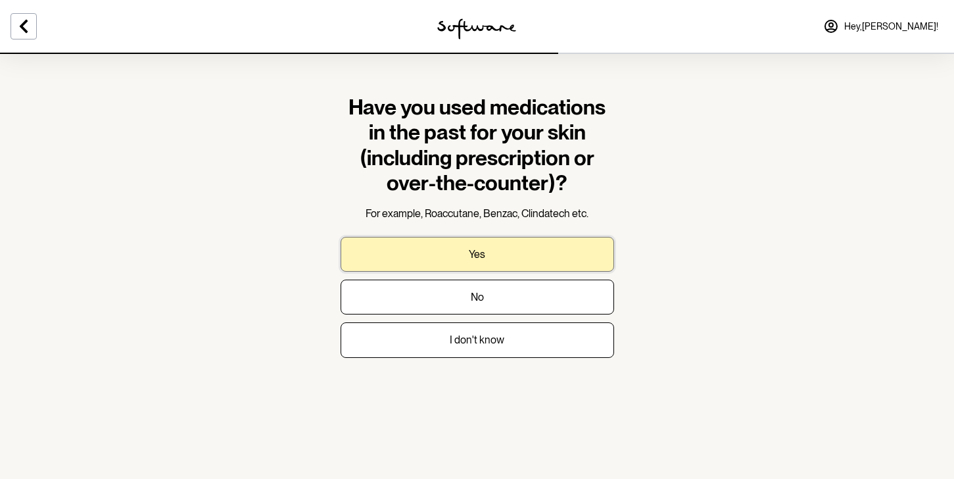
click at [457, 265] on button "Yes" at bounding box center [476, 254] width 273 height 35
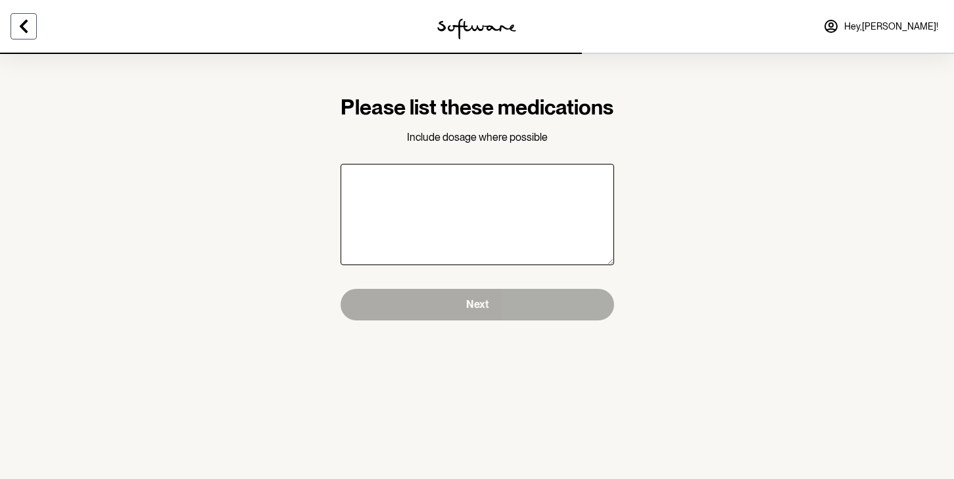
click at [30, 31] on icon at bounding box center [24, 26] width 16 height 16
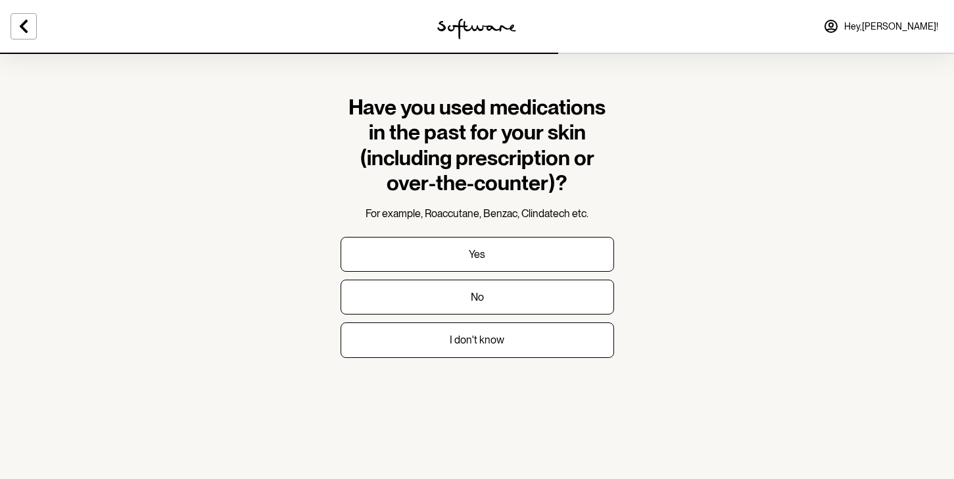
click at [548, 212] on span "For example, Roaccutane, Benzac, Clindatech etc." at bounding box center [476, 213] width 223 height 12
copy span "Clindatech"
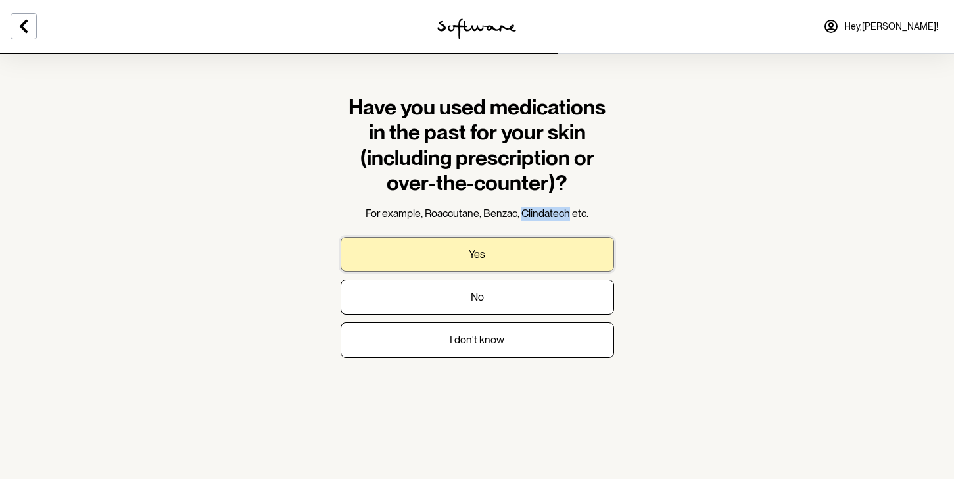
click at [492, 269] on button "Yes" at bounding box center [476, 254] width 273 height 35
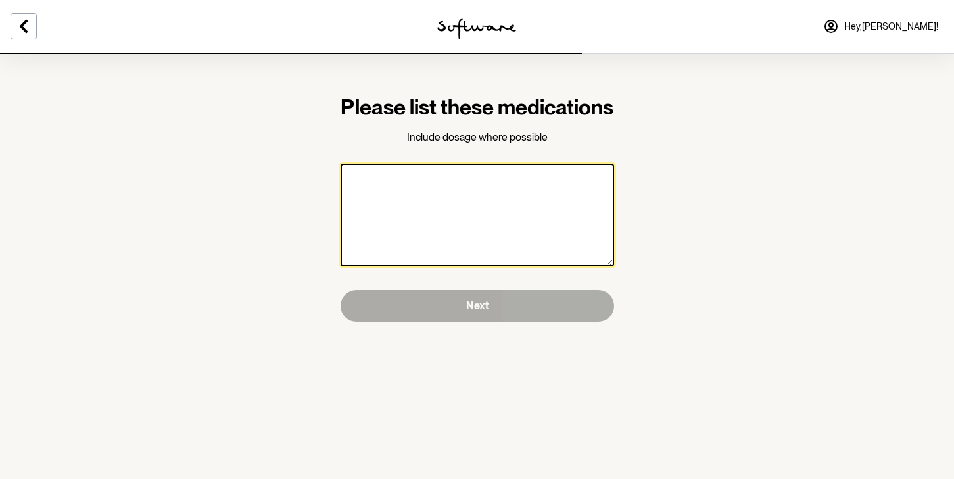
click at [491, 266] on textarea at bounding box center [476, 215] width 273 height 103
paste textarea "Clindatech"
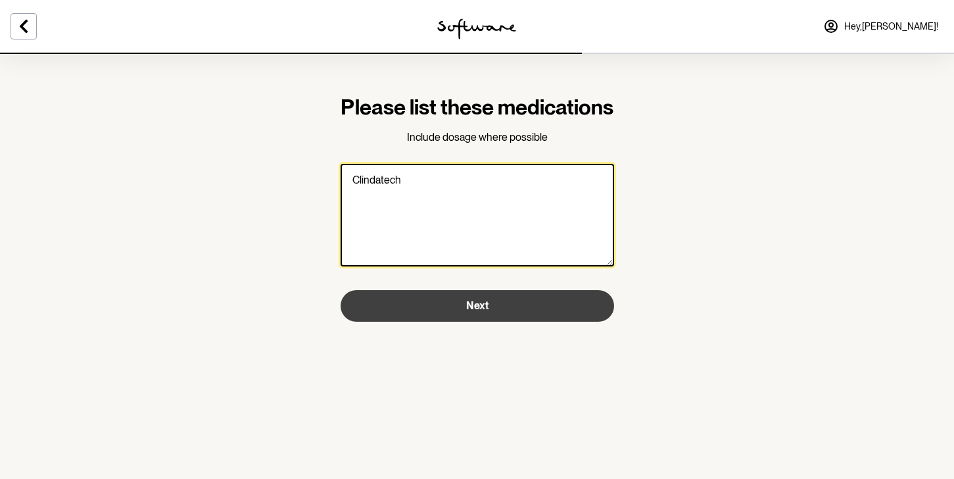
type textarea "Clindatech"
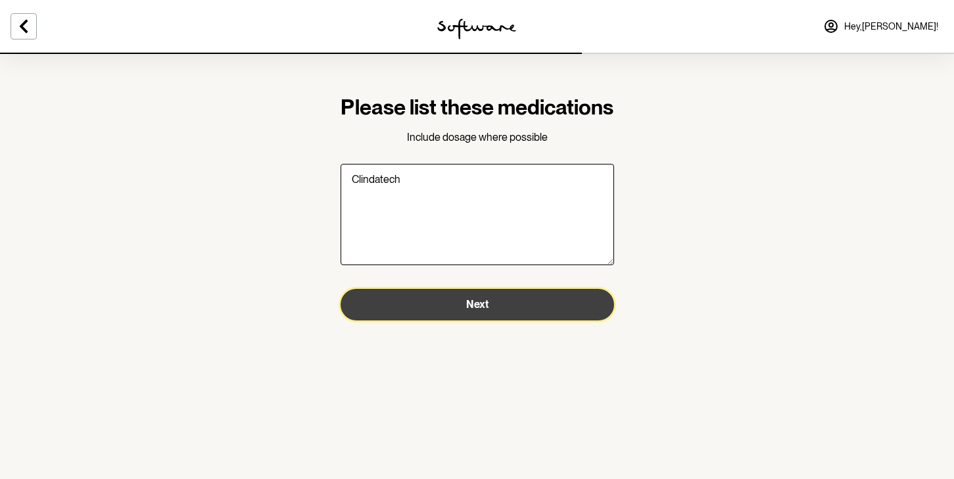
click at [475, 310] on span "Next" at bounding box center [477, 304] width 22 height 12
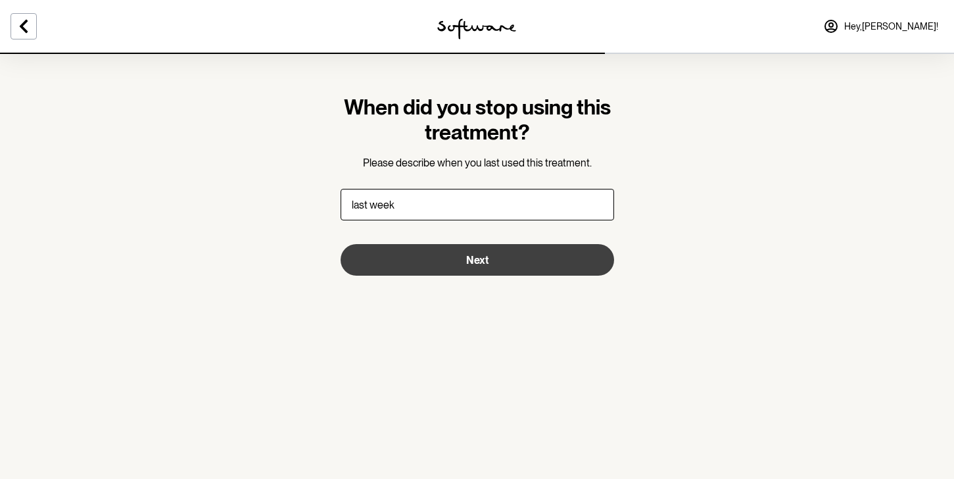
type input "last week"
click at [518, 261] on button "Next" at bounding box center [476, 260] width 273 height 32
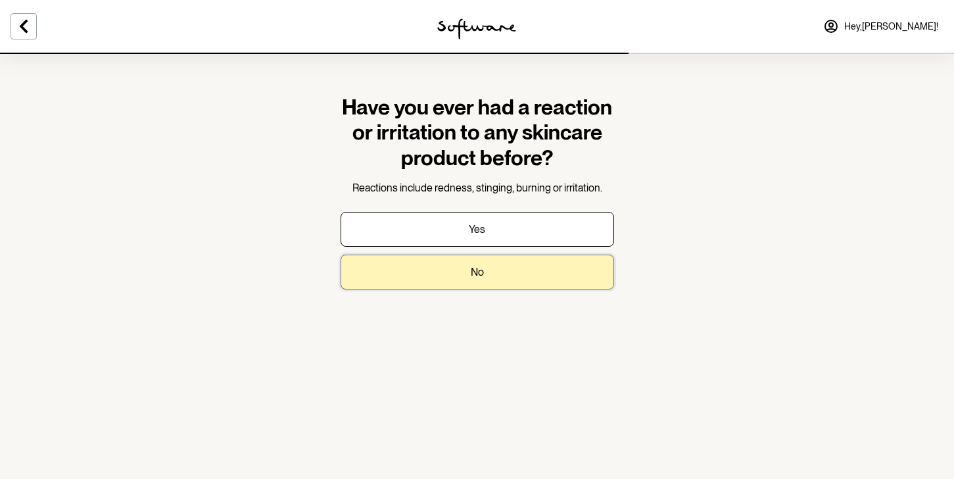
click at [503, 270] on button "No" at bounding box center [476, 271] width 273 height 35
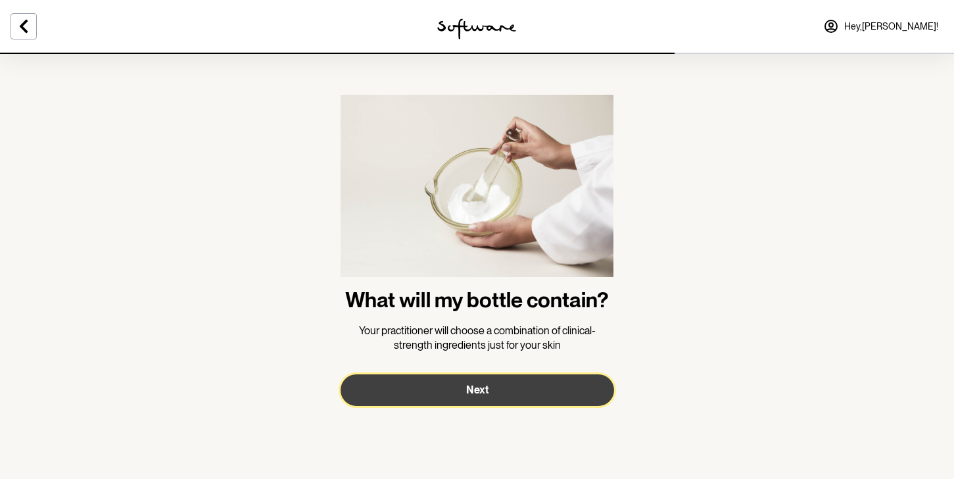
click at [497, 384] on button "Next" at bounding box center [476, 390] width 273 height 32
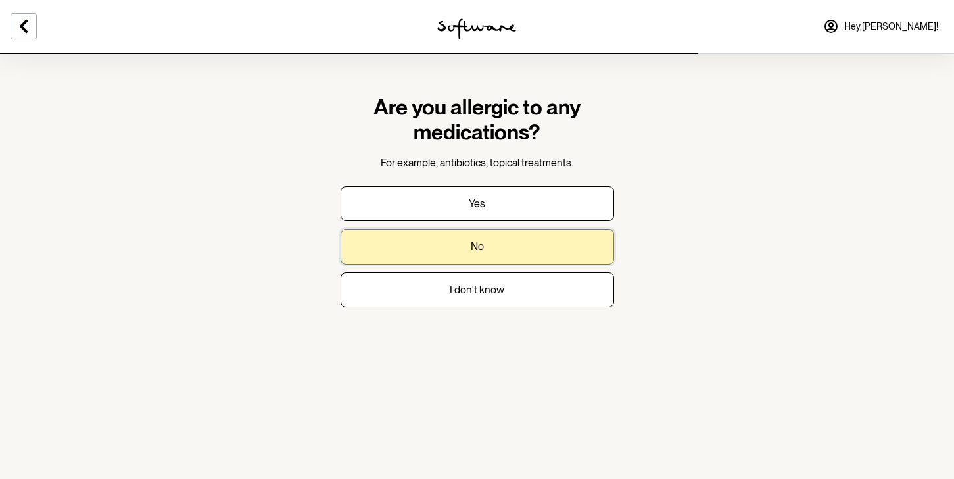
click at [505, 247] on button "No" at bounding box center [476, 246] width 273 height 35
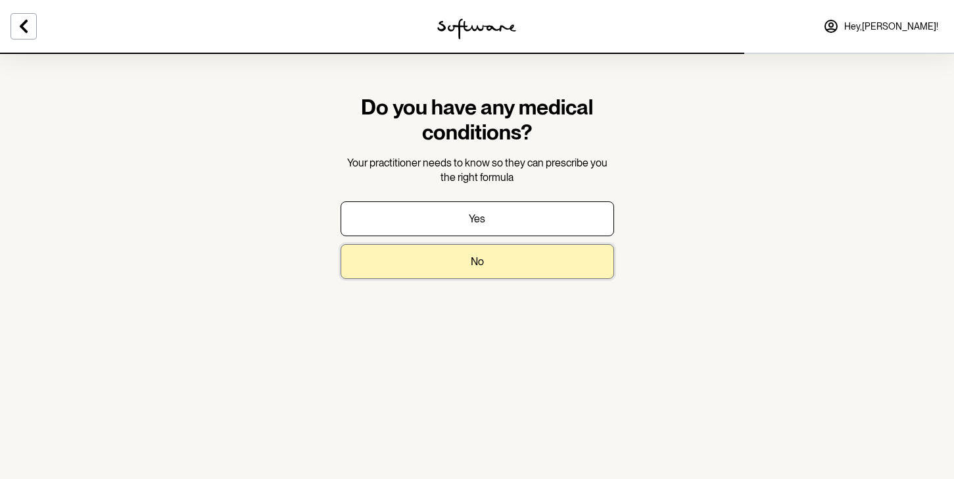
click at [499, 258] on button "No" at bounding box center [476, 261] width 273 height 35
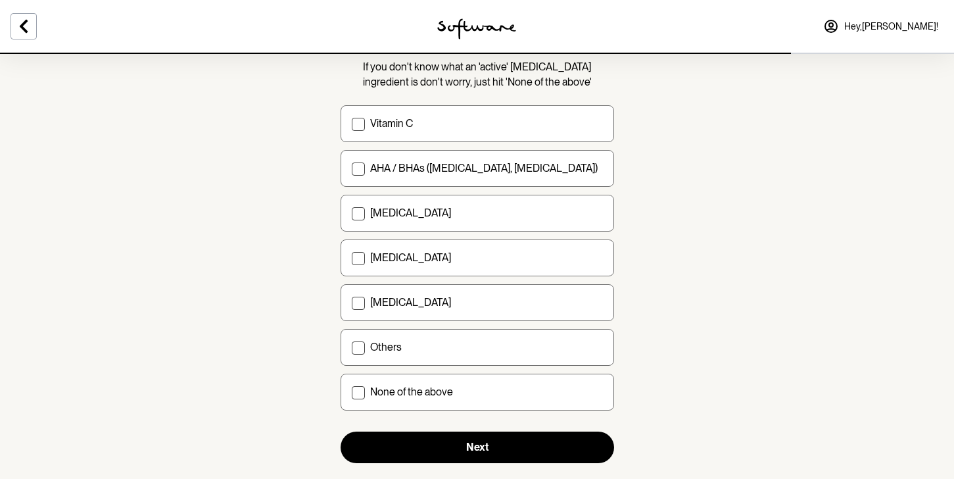
scroll to position [129, 0]
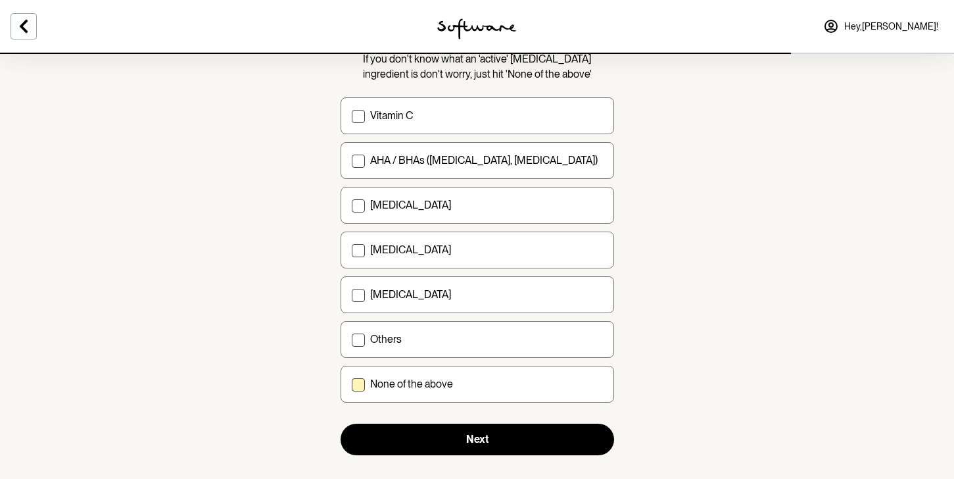
click at [459, 389] on div "None of the above" at bounding box center [486, 383] width 233 height 12
click at [352, 385] on input "None of the above" at bounding box center [351, 384] width 1 height 1
checkbox input "true"
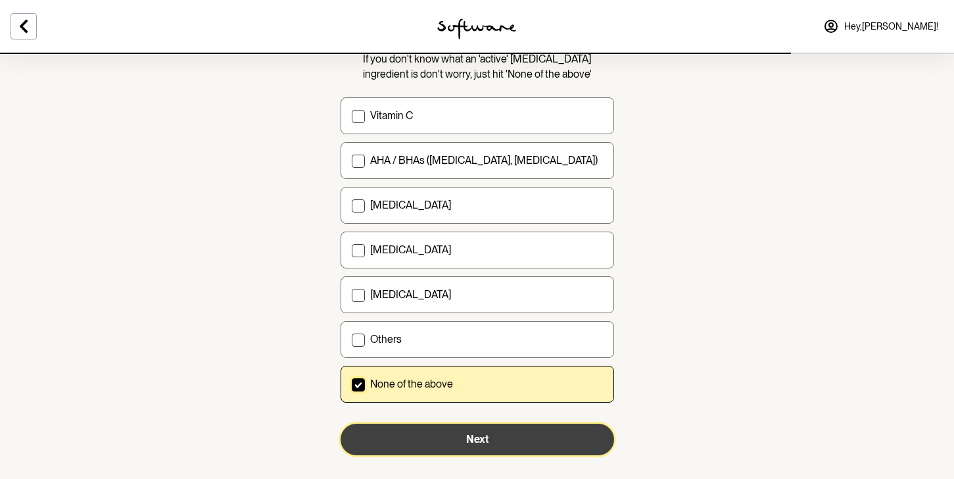
click at [466, 432] on button "Next" at bounding box center [476, 439] width 273 height 32
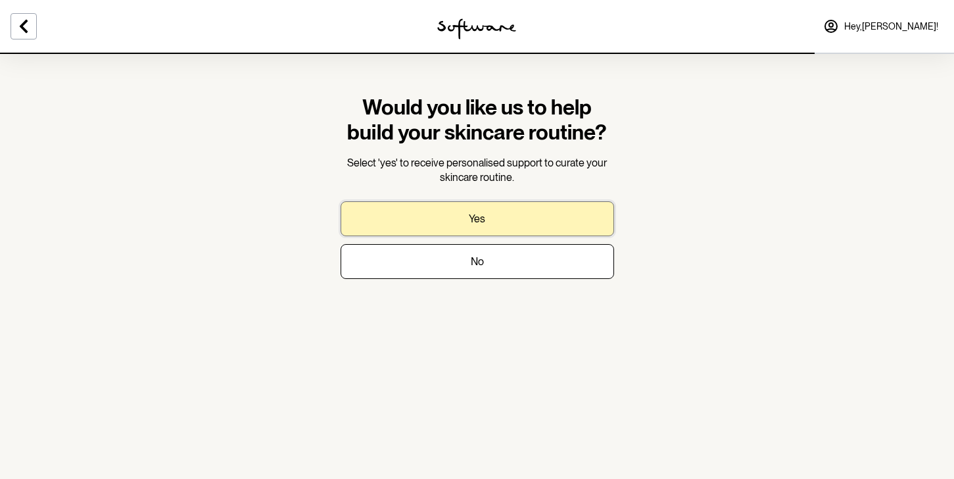
click at [459, 222] on button "Yes" at bounding box center [476, 218] width 273 height 35
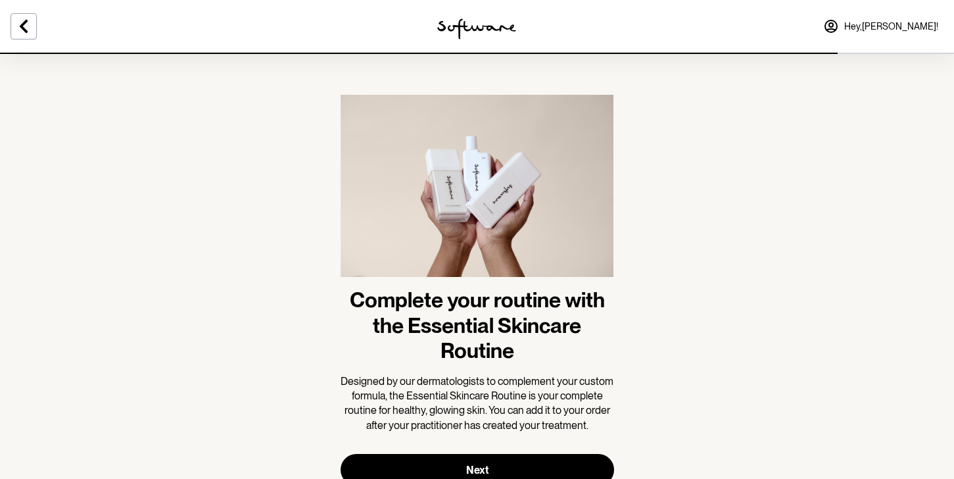
scroll to position [49, 0]
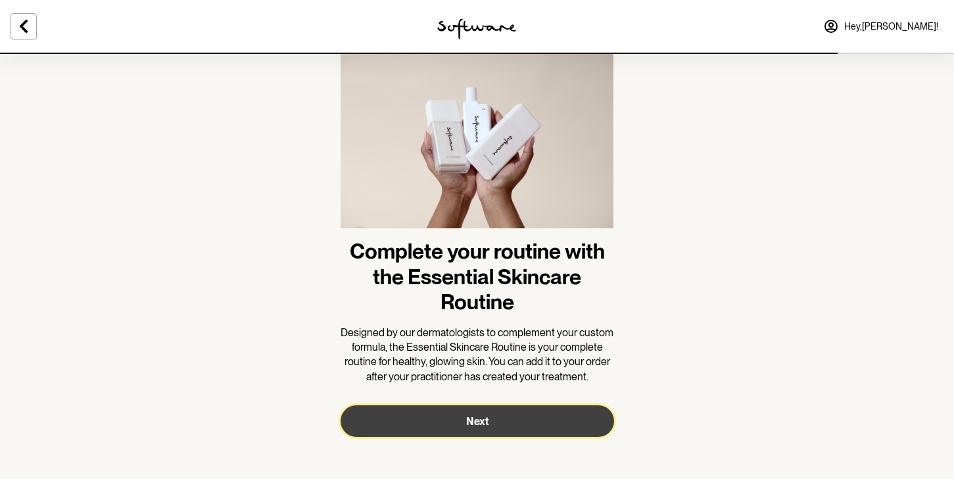
click at [453, 420] on button "Next" at bounding box center [476, 421] width 273 height 32
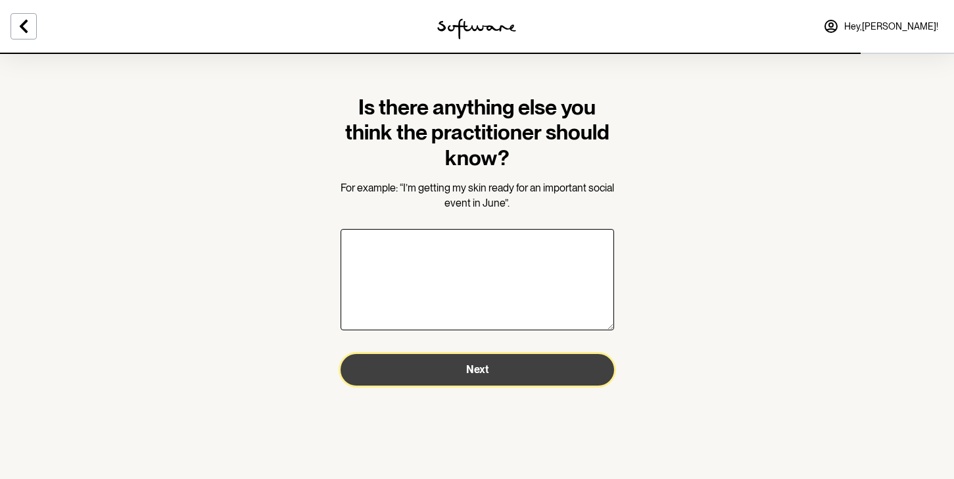
click at [459, 377] on button "Next" at bounding box center [476, 370] width 273 height 32
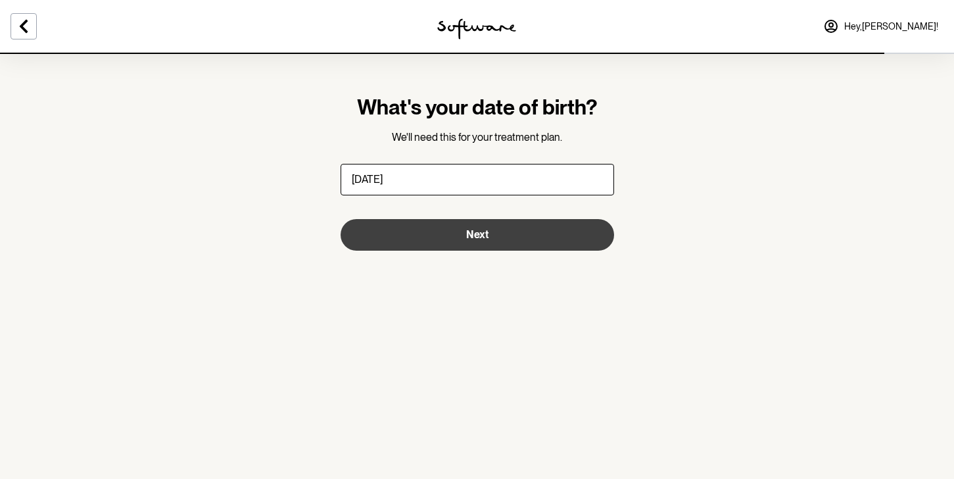
type input "[DATE]"
click at [462, 244] on button "Next" at bounding box center [476, 235] width 273 height 32
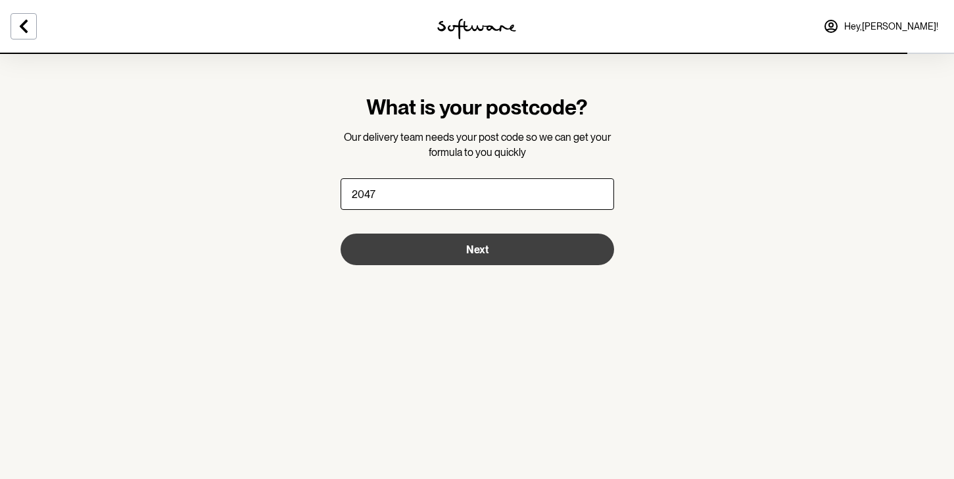
type input "2047"
click at [455, 263] on button "Next" at bounding box center [476, 249] width 273 height 32
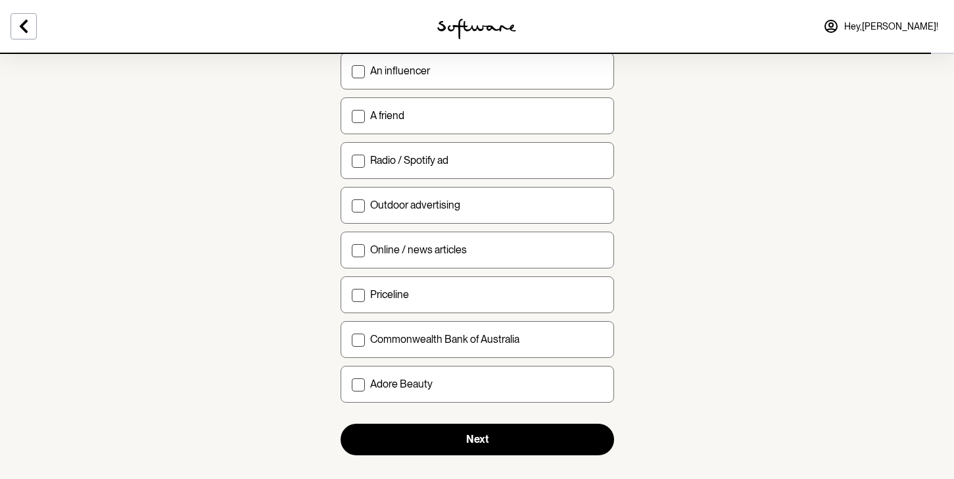
scroll to position [423, 0]
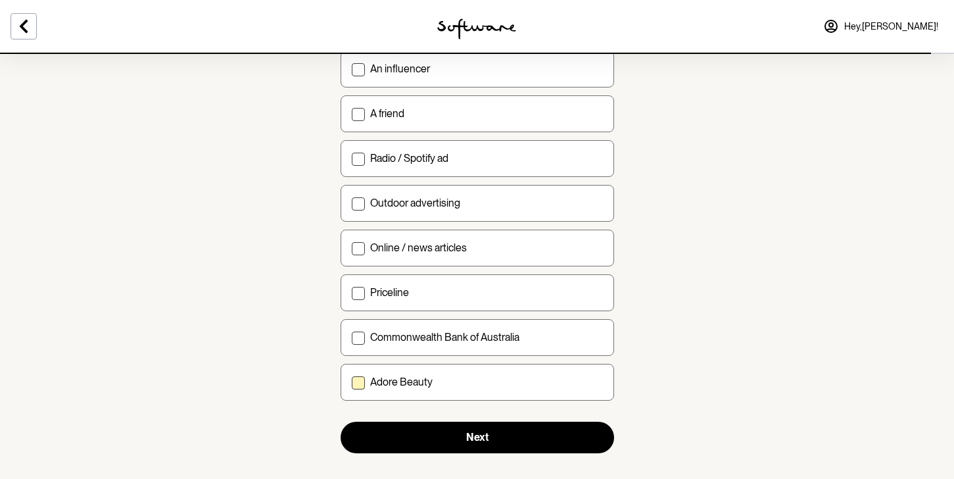
click at [404, 380] on p "Adore Beauty" at bounding box center [401, 381] width 62 height 12
click at [352, 381] on input "Adore Beauty" at bounding box center [351, 381] width 1 height 1
checkbox input "true"
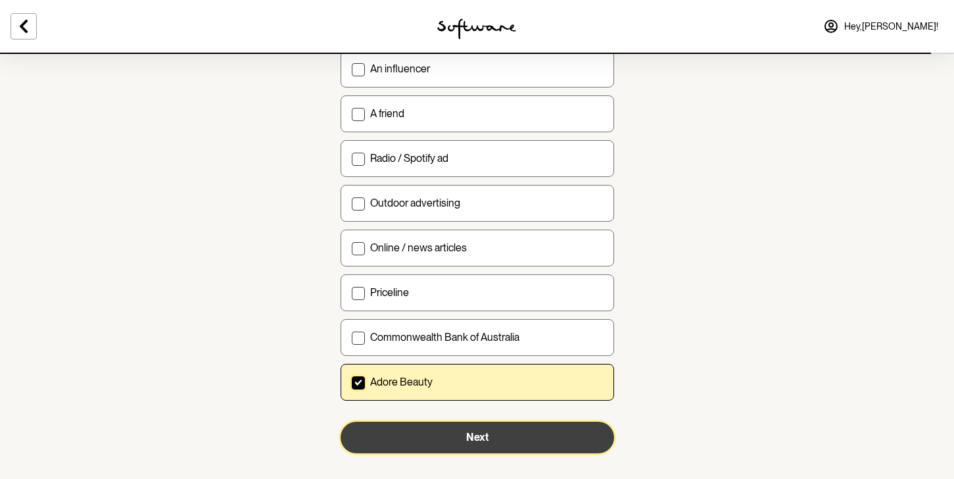
click at [421, 423] on button "Next" at bounding box center [476, 437] width 273 height 32
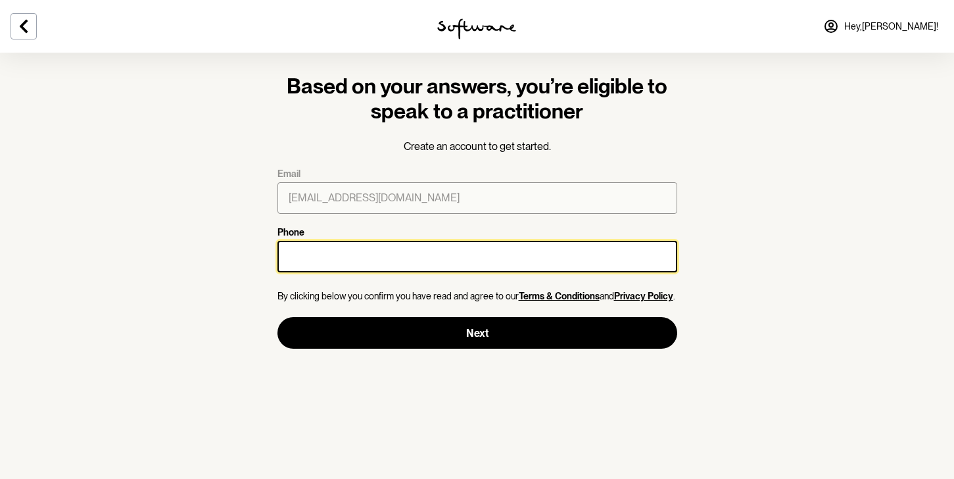
click at [367, 252] on input "Phone" at bounding box center [477, 257] width 400 height 32
type input "0417333856"
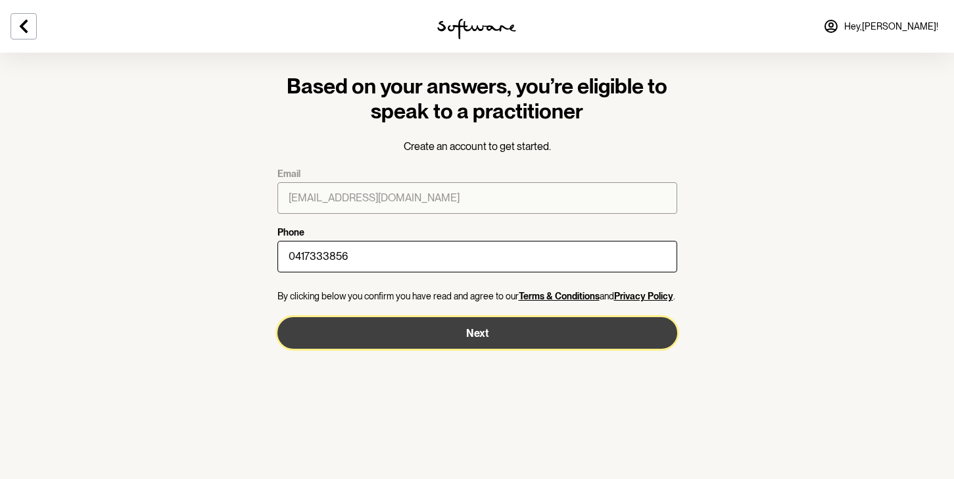
click at [411, 334] on button "Next" at bounding box center [477, 333] width 400 height 32
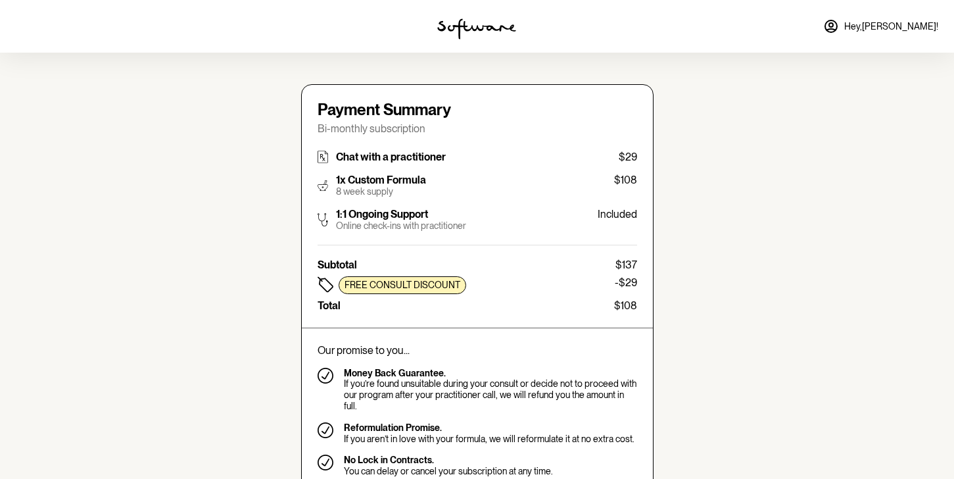
type input "[EMAIL_ADDRESS][DOMAIN_NAME]"
type input "[PHONE_NUMBER]"
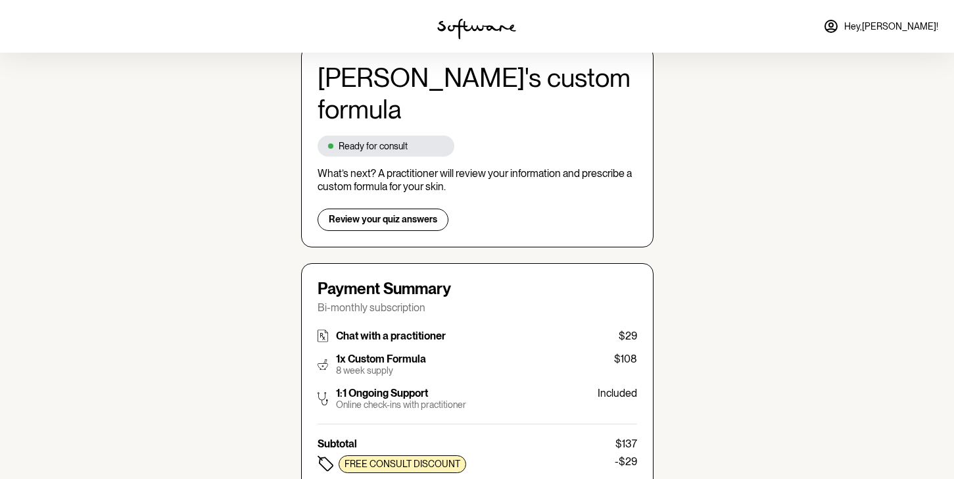
scroll to position [104, 0]
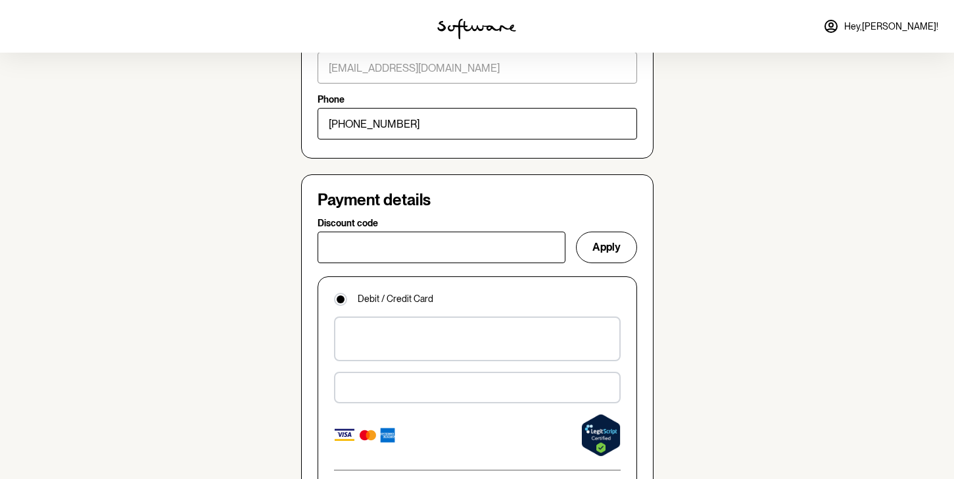
scroll to position [800, 0]
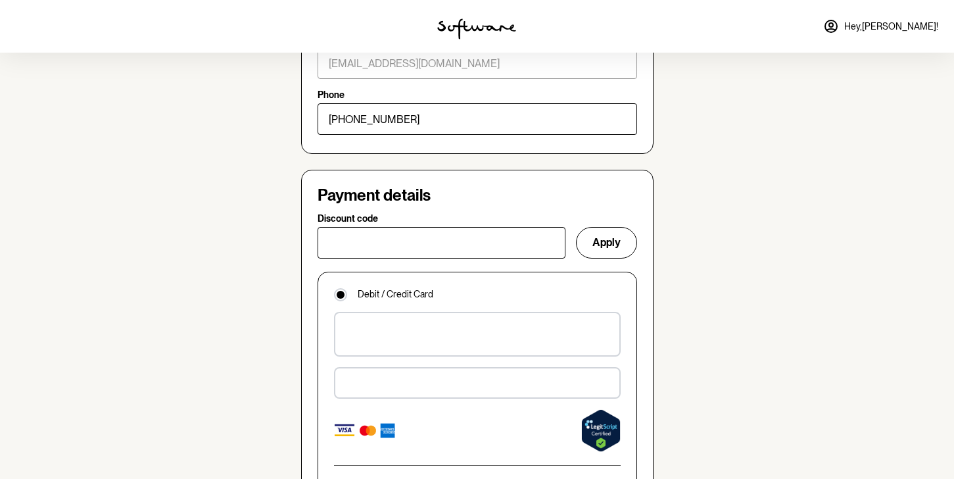
click at [422, 271] on div "Debit / Credit Card Learn more From $10 a week" at bounding box center [476, 395] width 319 height 248
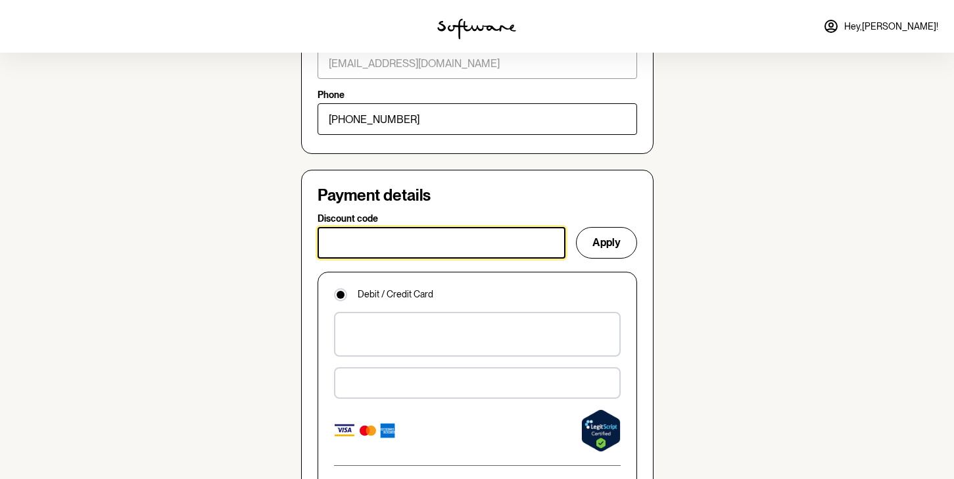
click at [429, 227] on input "Discount code" at bounding box center [441, 243] width 248 height 32
paste input "CITRO15"
type input "CITRO15"
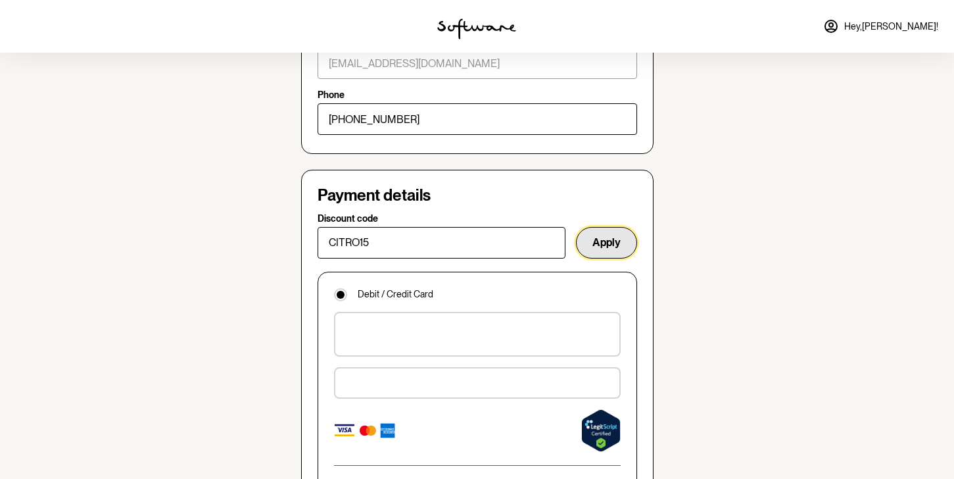
click at [596, 227] on button "Apply" at bounding box center [606, 243] width 61 height 32
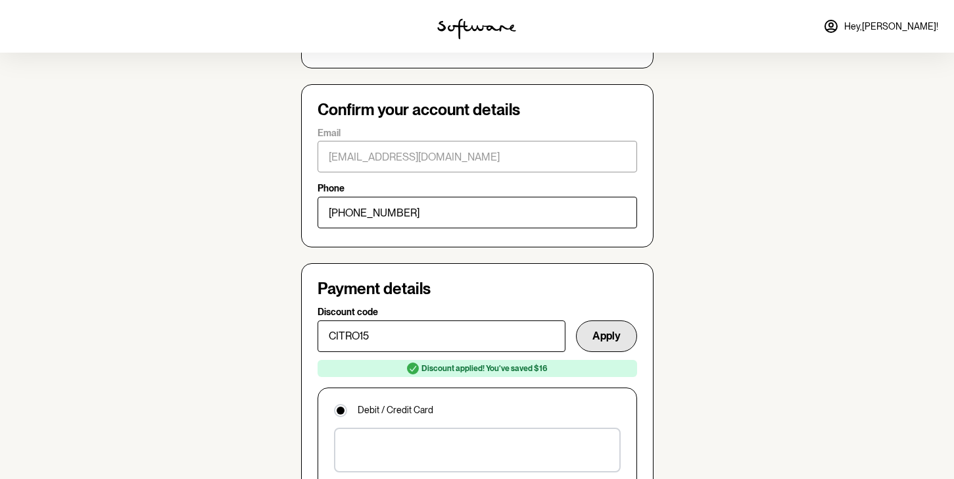
scroll to position [730, 0]
